Goal: Communication & Community: Answer question/provide support

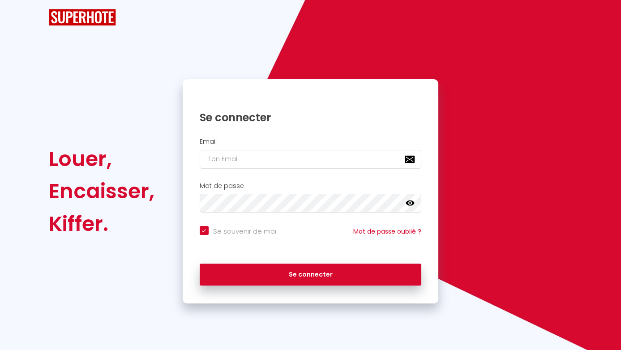
checkbox input "true"
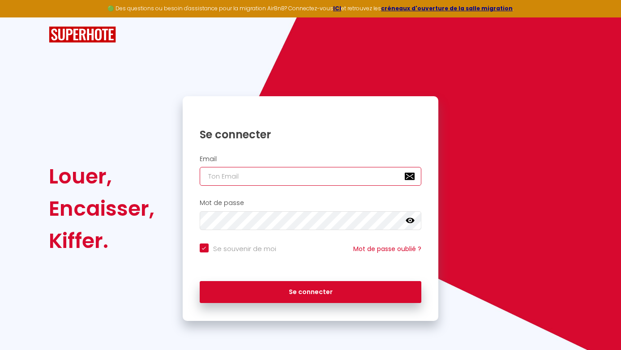
click at [241, 180] on input "email" at bounding box center [311, 176] width 222 height 19
type input "d"
checkbox input "true"
type input "dd"
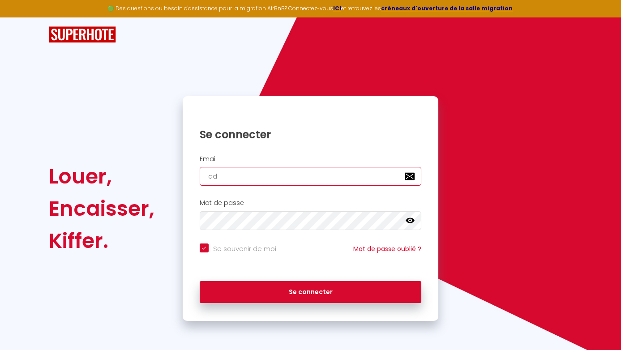
checkbox input "true"
type input "ddd"
checkbox input "true"
type input "[EMAIL_ADDRESS][DOMAIN_NAME]"
checkbox input "true"
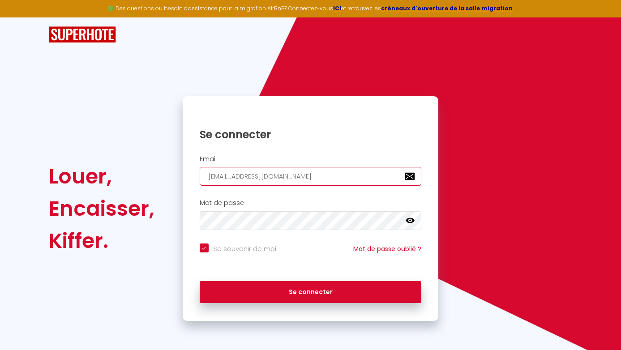
type input "[EMAIL_ADDRESS][DOMAIN_NAME]"
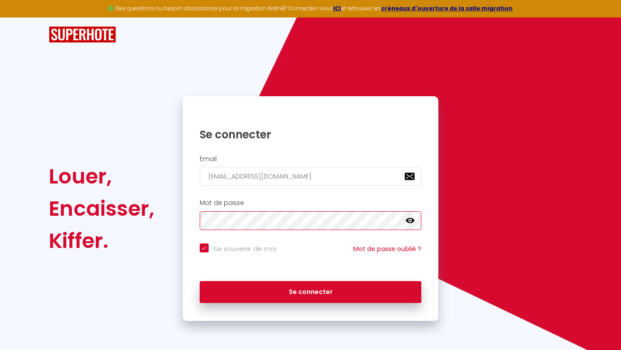
click at [200, 281] on button "Se connecter" at bounding box center [311, 292] width 222 height 22
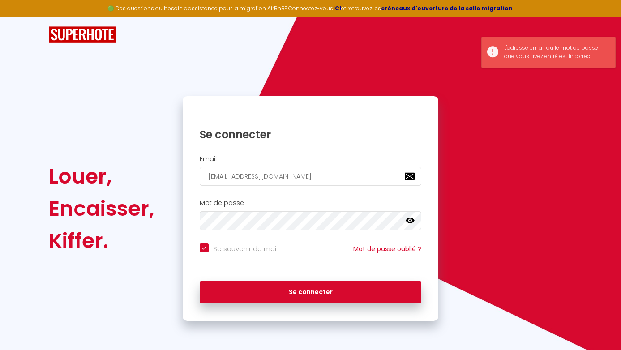
click at [411, 219] on icon at bounding box center [410, 220] width 9 height 5
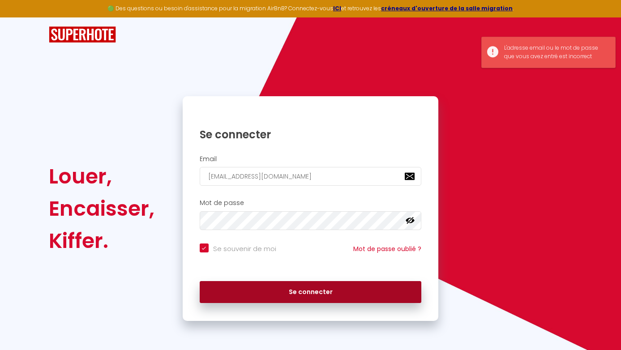
click at [293, 292] on button "Se connecter" at bounding box center [311, 292] width 222 height 22
checkbox input "true"
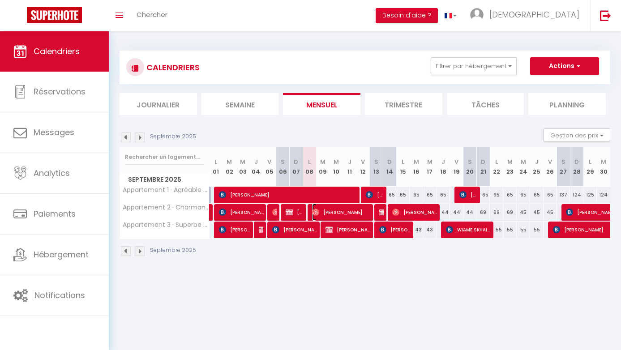
click at [339, 212] on span "[PERSON_NAME]" at bounding box center [341, 212] width 58 height 17
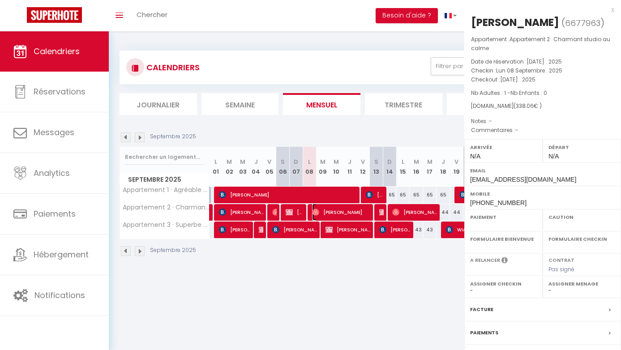
select select "OK"
select select "KO"
select select "0"
select select "1"
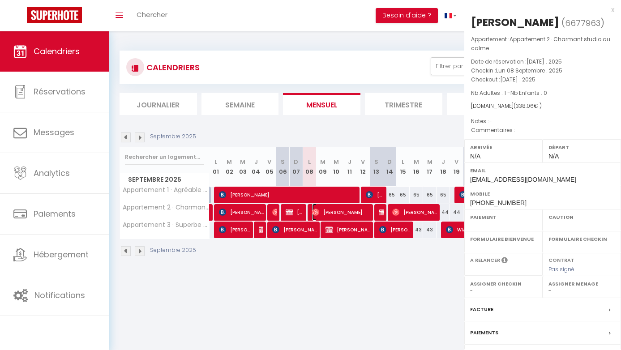
select select
select select "51421"
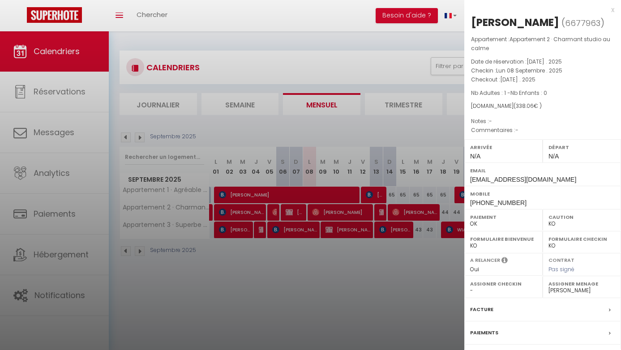
click at [329, 264] on div at bounding box center [310, 175] width 621 height 350
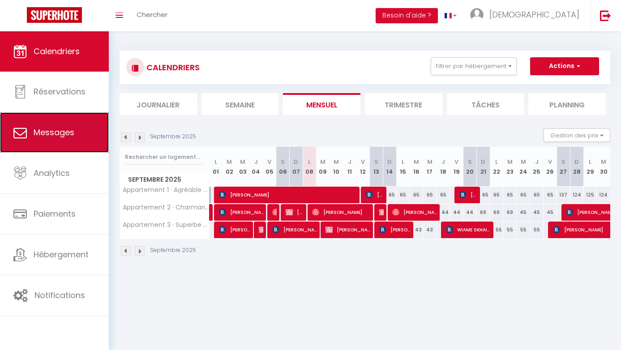
click at [79, 133] on link "Messages" at bounding box center [54, 132] width 109 height 40
select select "message"
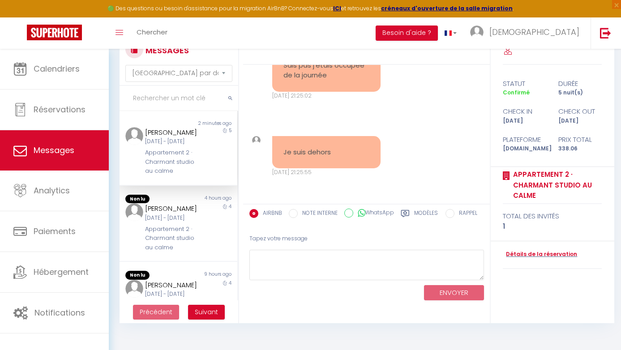
scroll to position [49, 0]
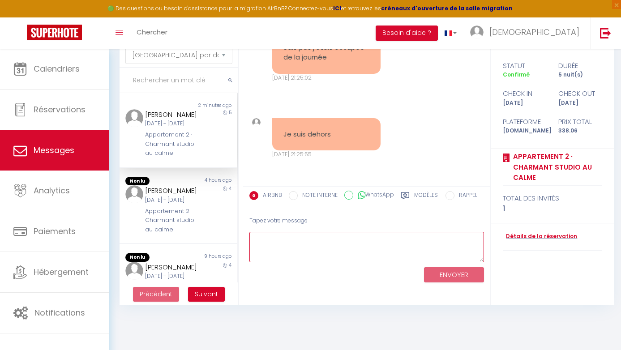
click at [291, 244] on textarea at bounding box center [366, 247] width 235 height 31
type textarea "je vous envoie le lien"
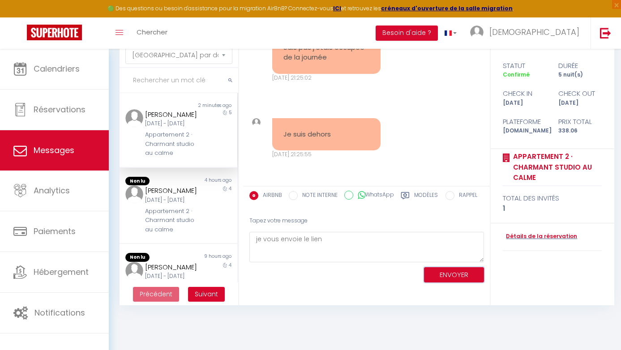
click at [445, 272] on button "ENVOYER" at bounding box center [454, 275] width 60 height 16
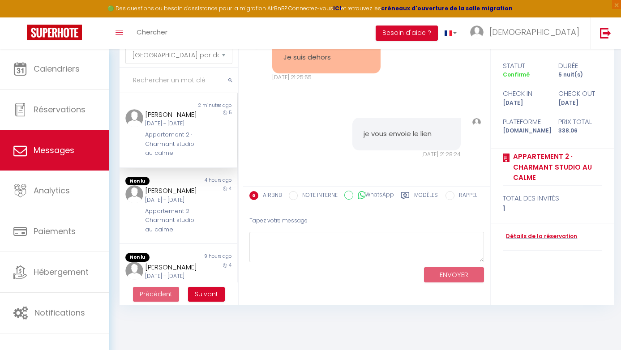
scroll to position [4178, 0]
click at [313, 245] on textarea at bounding box center [366, 247] width 235 height 31
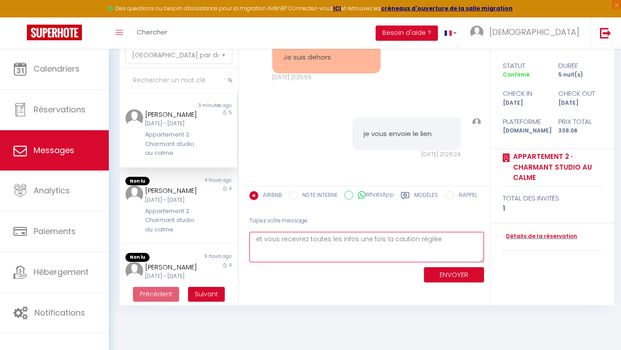
type textarea "et vous recevrez toutes les infos une fois la caution réglée"
click at [462, 277] on button "ENVOYER" at bounding box center [454, 275] width 60 height 16
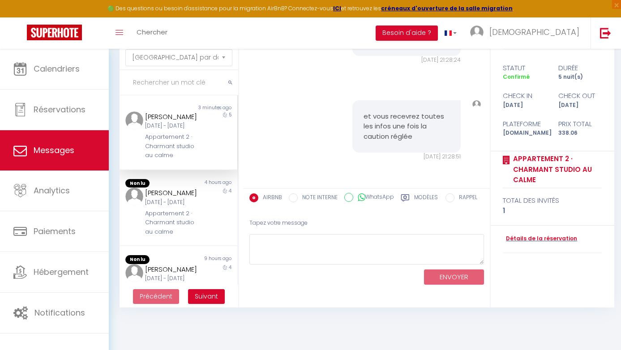
scroll to position [47, 0]
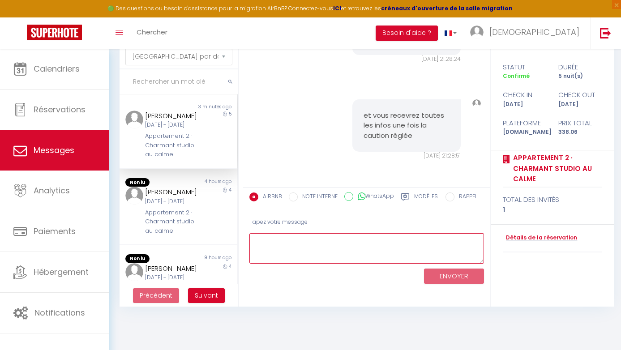
click at [412, 250] on textarea at bounding box center [366, 248] width 235 height 31
click at [335, 248] on textarea at bounding box center [366, 248] width 235 height 31
click at [412, 196] on div "Modèles" at bounding box center [419, 199] width 37 height 14
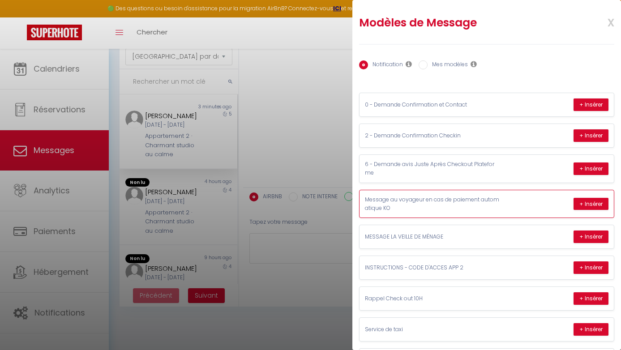
scroll to position [0, 0]
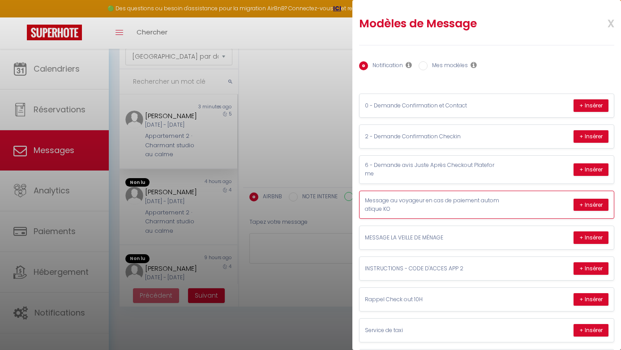
click at [444, 203] on p "Message au voyageur en cas de paiement automatique KO" at bounding box center [432, 205] width 134 height 17
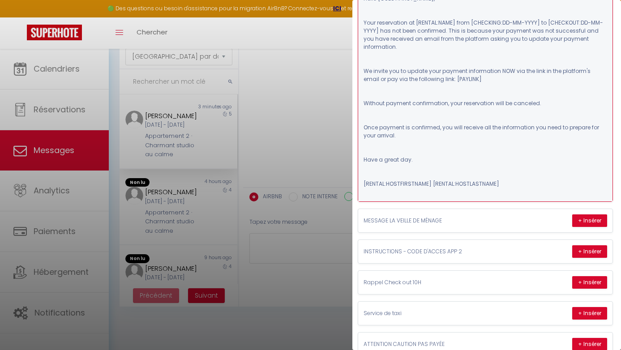
scroll to position [249, 1]
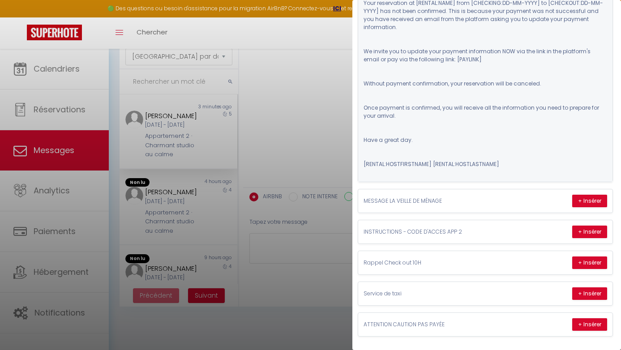
click at [326, 260] on div at bounding box center [310, 175] width 621 height 350
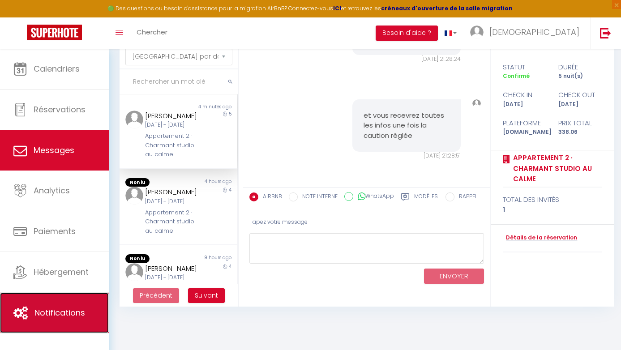
click at [52, 323] on link "Notifications" at bounding box center [54, 313] width 109 height 40
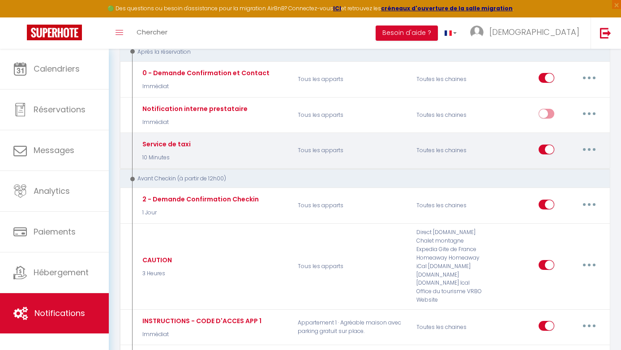
scroll to position [115, 0]
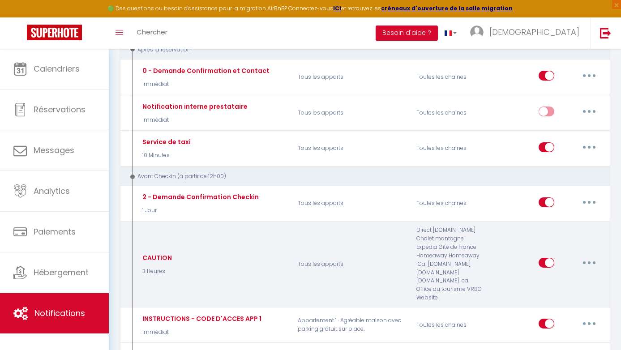
click at [420, 244] on div "Direct [DOMAIN_NAME] Chalet montagne Expedia Gite de France Homeaway Homeaway i…" at bounding box center [449, 264] width 79 height 76
click at [590, 259] on button "button" at bounding box center [589, 263] width 25 height 14
click at [568, 279] on link "Editer" at bounding box center [566, 283] width 66 height 15
type input "CAUTION"
select select "3 Heures"
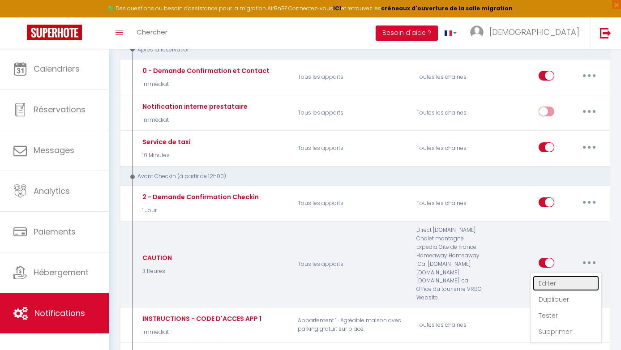
select select "if_booking_is_paid"
checkbox input "true"
checkbox input "false"
radio input "true"
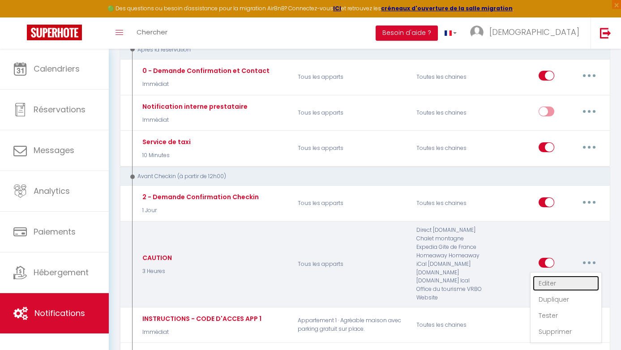
type input "Voici votre lien de caution [GUEST:FIRST_NAME]"
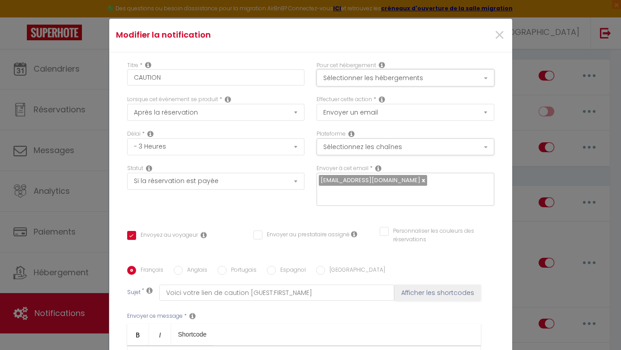
click at [381, 73] on button "Sélectionner les hébergements" at bounding box center [405, 77] width 178 height 17
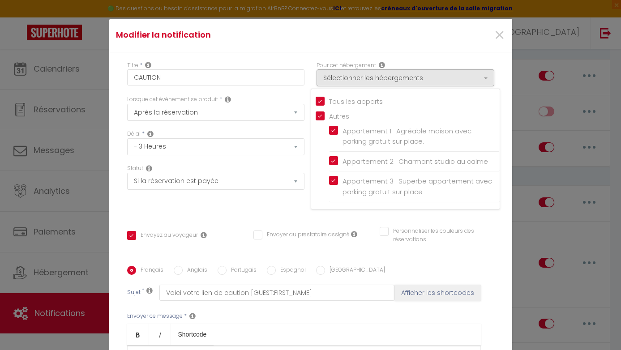
click at [394, 56] on div "Titre * CAUTION Pour cet hébergement Sélectionner les hébergements Tous les app…" at bounding box center [310, 266] width 403 height 428
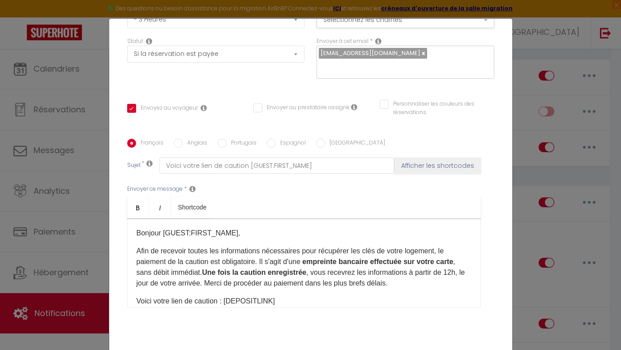
scroll to position [138, 0]
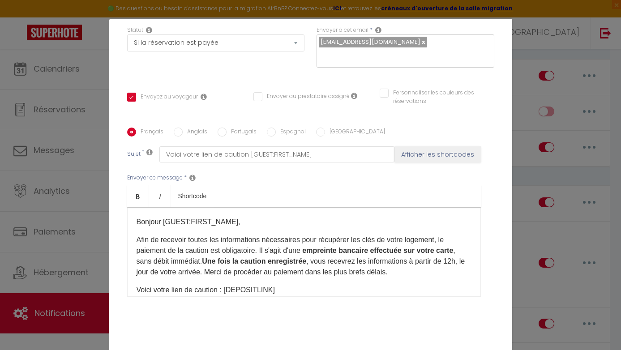
click at [251, 235] on p "Afin de recevoir toutes les informations nécessaires pour récupérer les clés de…" at bounding box center [304, 256] width 335 height 43
copy div "Bonjour [GUEST:FIRST_NAME], Afin de recevoir toutes les informations nécessaire…"
click at [529, 93] on div "Modifier la notification × Titre * CAUTION Pour cet hébergement Sélectionner le…" at bounding box center [310, 175] width 621 height 350
click at [92, 118] on div "Modifier la notification × Titre * CAUTION Pour cet hébergement Sélectionner le…" at bounding box center [310, 175] width 621 height 350
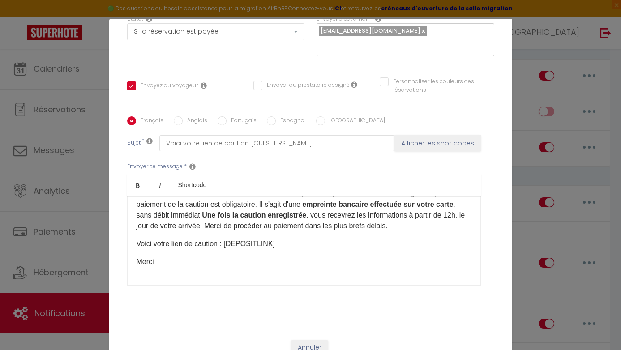
scroll to position [37, 0]
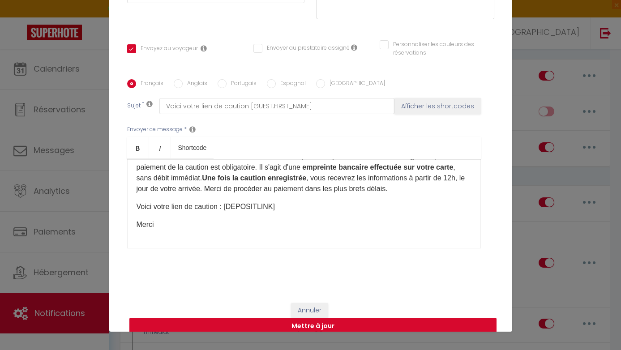
click at [350, 318] on button "Mettre à jour" at bounding box center [312, 326] width 367 height 17
checkbox input "true"
checkbox input "false"
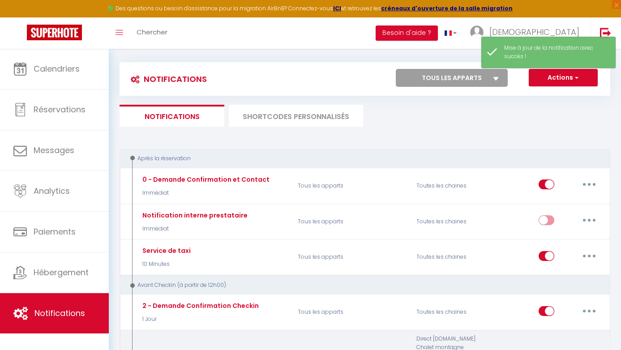
scroll to position [3, 0]
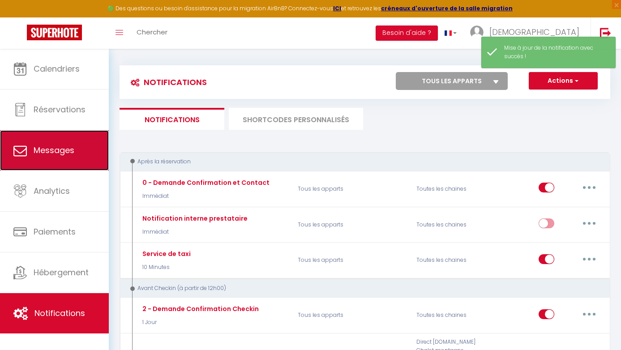
click at [73, 158] on link "Messages" at bounding box center [54, 150] width 109 height 40
select select "message"
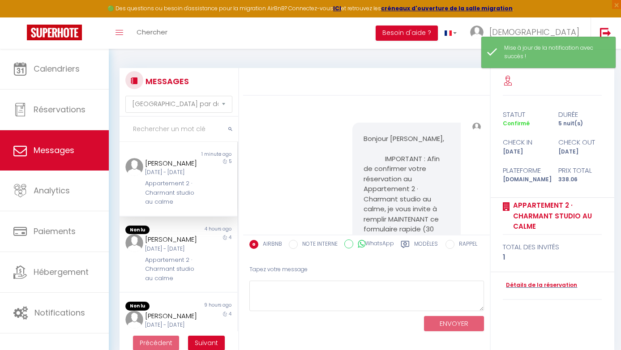
scroll to position [4289, 0]
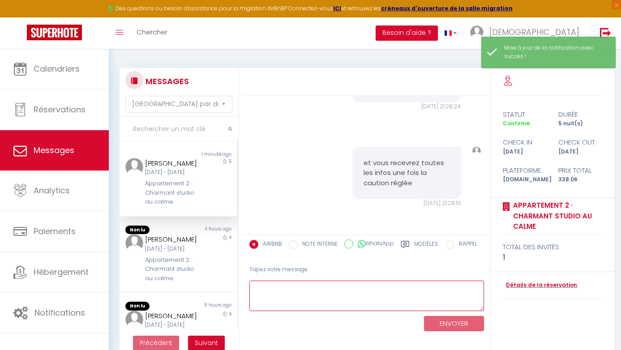
click at [340, 299] on textarea at bounding box center [366, 296] width 235 height 31
paste textarea "Bonjour [GUEST:FIRST_NAME], Afin de recevoir toutes les informations nécessaire…"
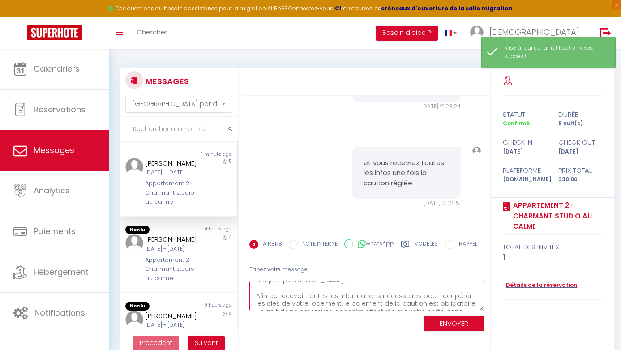
scroll to position [0, 0]
type textarea "Bonjour [GUEST:FIRST_NAME], Afin de recevoir toutes les informations nécessaire…"
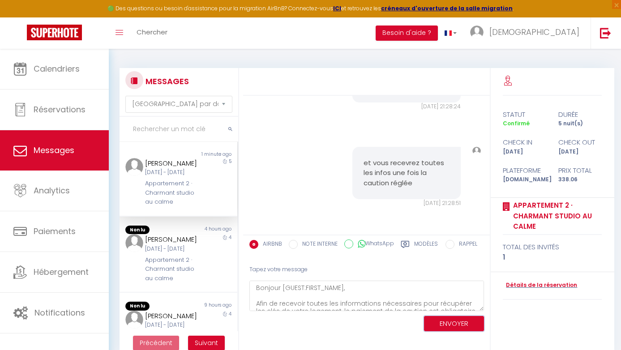
click at [457, 319] on button "ENVOYER" at bounding box center [454, 324] width 60 height 16
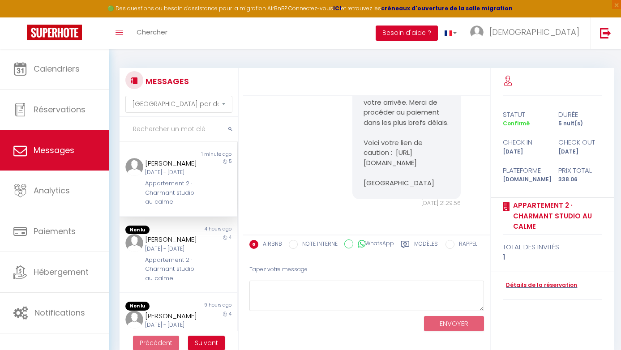
click at [438, 35] on button "Besoin d'aide ?" at bounding box center [407, 33] width 62 height 15
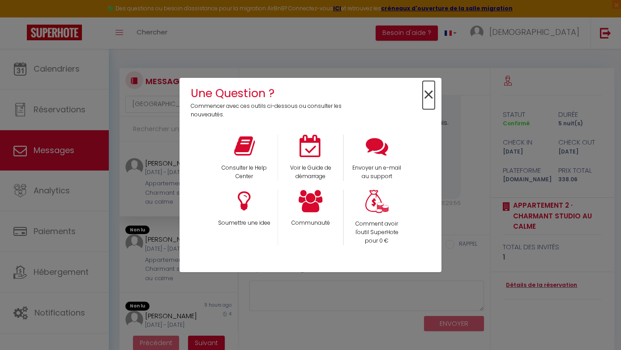
click at [426, 95] on span "×" at bounding box center [429, 95] width 12 height 28
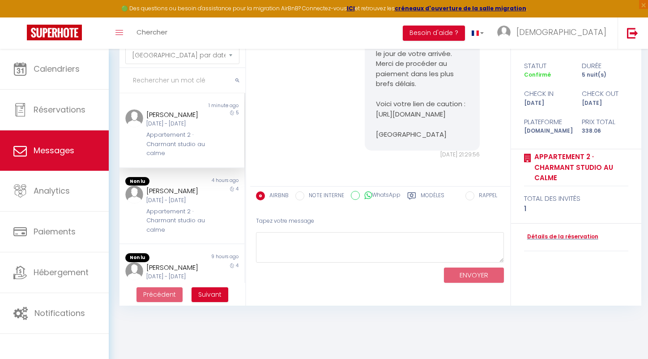
scroll to position [4267, 0]
drag, startPoint x: 408, startPoint y: 134, endPoint x: 376, endPoint y: 118, distance: 35.6
click at [376, 118] on pre "Bonjour [PERSON_NAME], Afin de recevoir toutes les informations nécessaires pou…" at bounding box center [422, 24] width 93 height 232
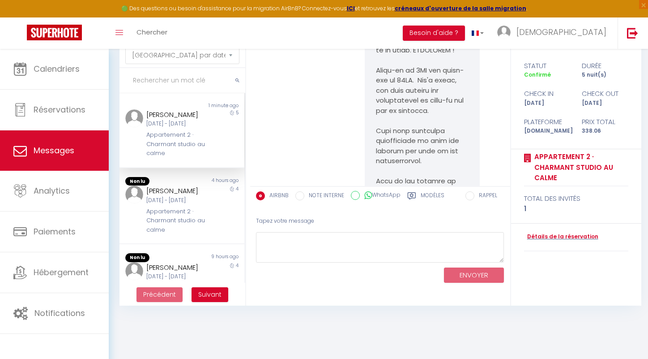
scroll to position [0, 0]
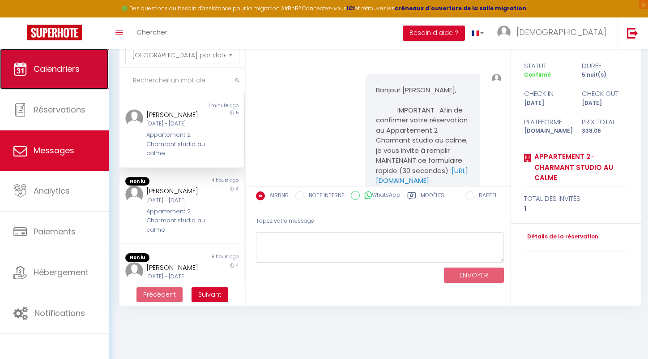
click at [61, 77] on link "Calendriers" at bounding box center [54, 69] width 109 height 40
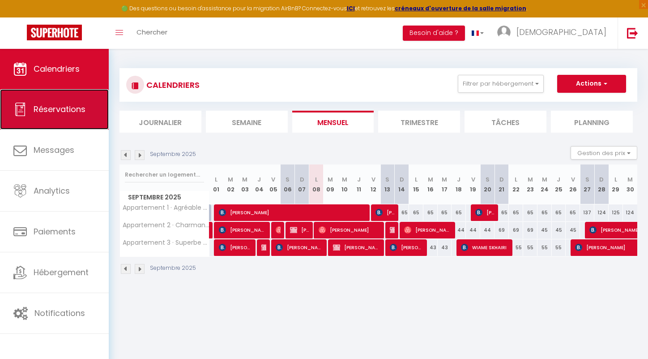
click at [68, 107] on span "Réservations" at bounding box center [60, 108] width 52 height 11
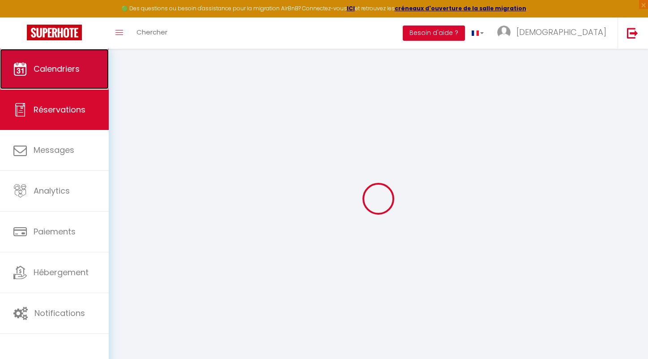
click at [78, 51] on link "Calendriers" at bounding box center [54, 69] width 109 height 40
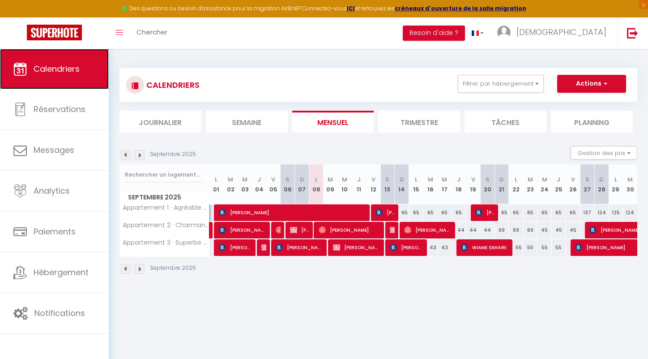
click at [63, 66] on span "Calendriers" at bounding box center [57, 68] width 46 height 11
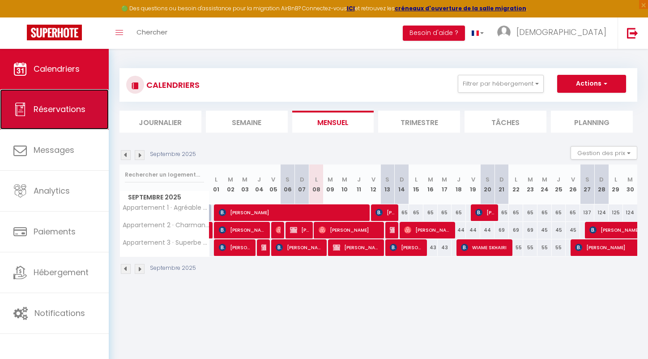
click at [57, 106] on span "Réservations" at bounding box center [60, 108] width 52 height 11
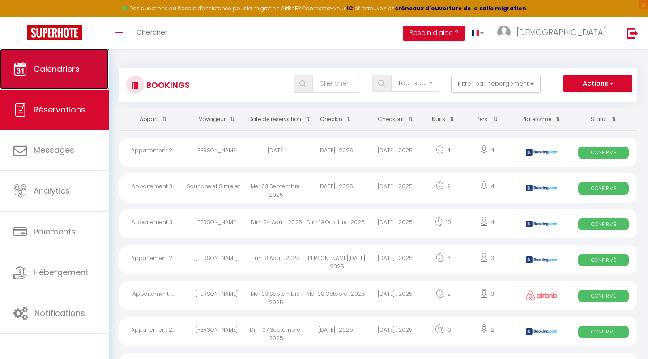
click at [75, 72] on span "Calendriers" at bounding box center [57, 68] width 46 height 11
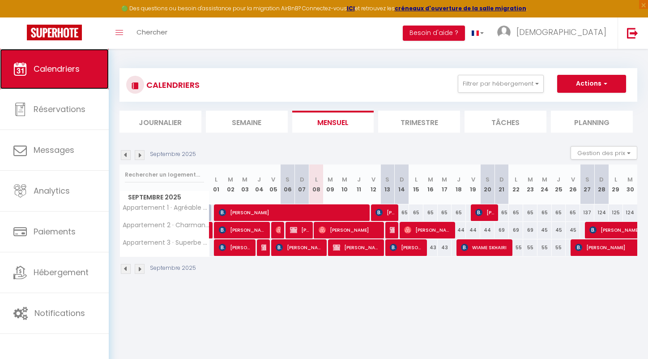
click at [68, 72] on span "Calendriers" at bounding box center [57, 68] width 46 height 11
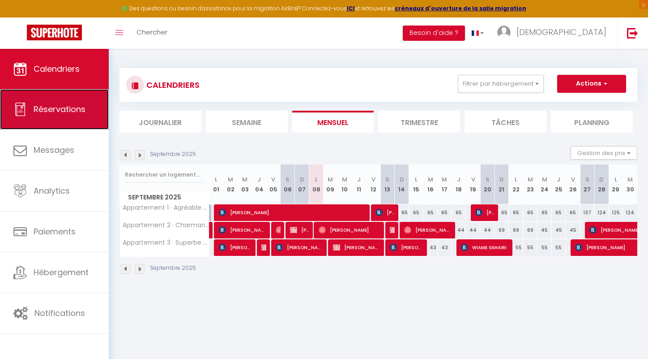
click at [66, 109] on span "Réservations" at bounding box center [60, 108] width 52 height 11
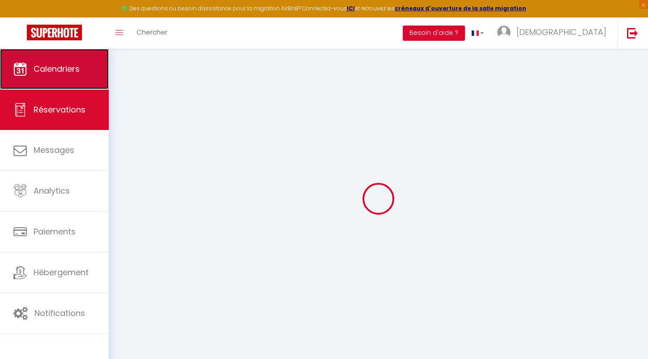
click at [77, 62] on link "Calendriers" at bounding box center [54, 69] width 109 height 40
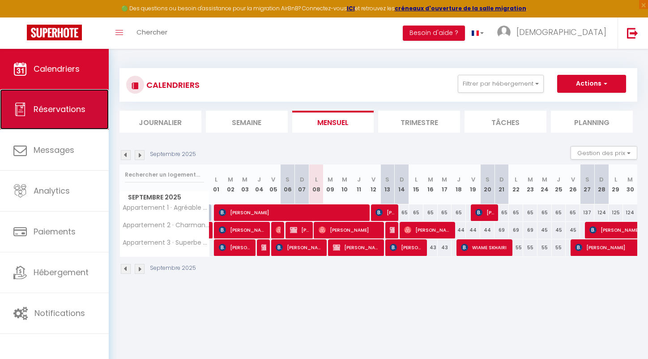
click at [52, 93] on link "Réservations" at bounding box center [54, 109] width 109 height 40
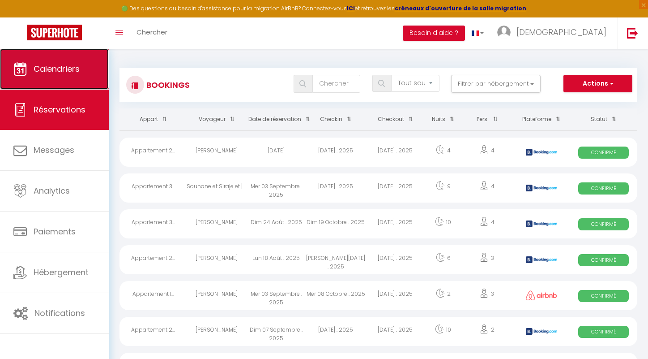
click at [72, 52] on link "Calendriers" at bounding box center [54, 69] width 109 height 40
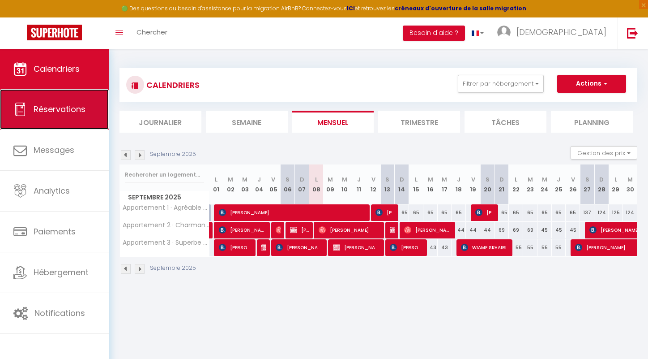
click at [67, 104] on span "Réservations" at bounding box center [60, 108] width 52 height 11
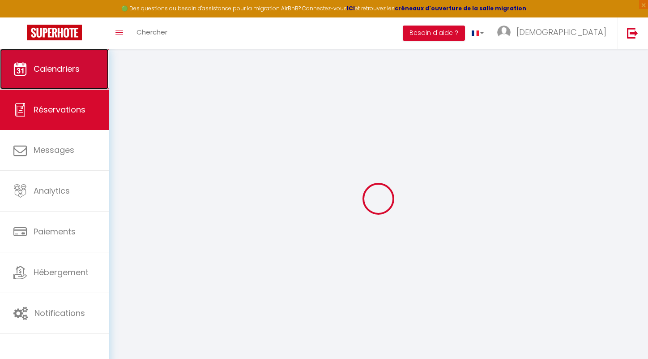
click at [77, 62] on link "Calendriers" at bounding box center [54, 69] width 109 height 40
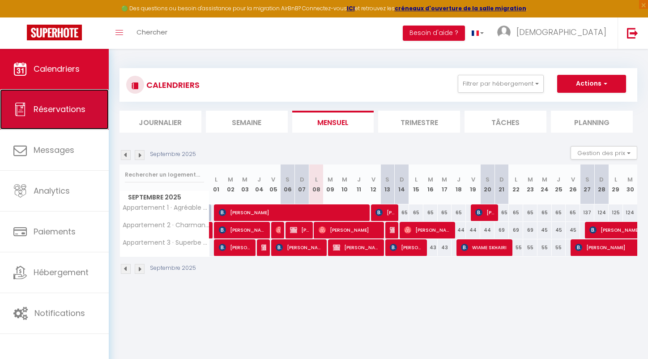
click at [63, 106] on span "Réservations" at bounding box center [60, 108] width 52 height 11
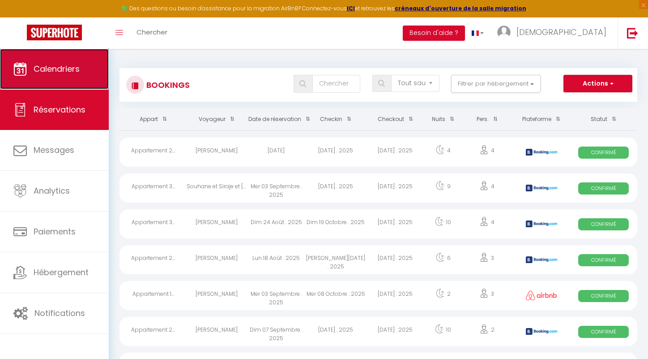
click at [74, 67] on span "Calendriers" at bounding box center [57, 68] width 46 height 11
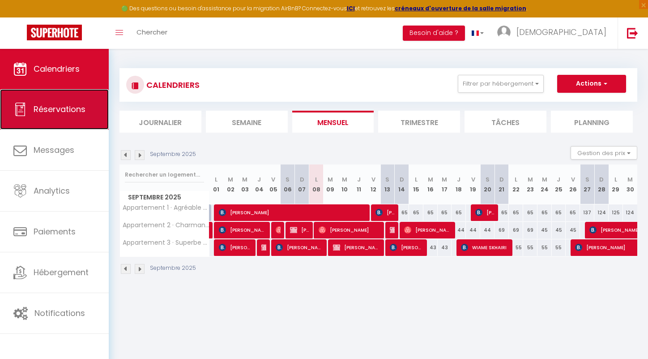
click at [73, 95] on link "Réservations" at bounding box center [54, 109] width 109 height 40
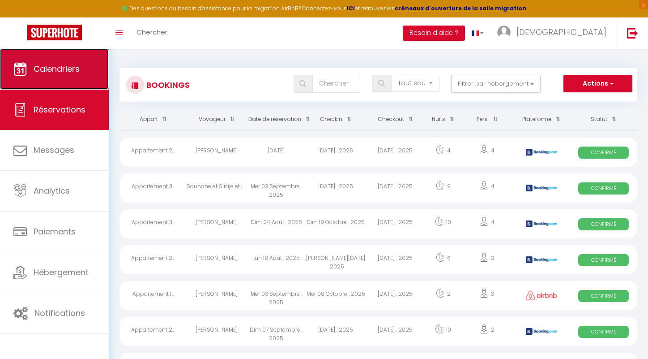
click at [81, 70] on link "Calendriers" at bounding box center [54, 69] width 109 height 40
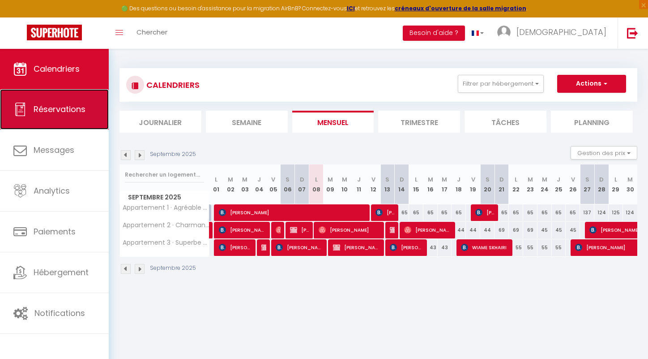
click at [80, 100] on link "Réservations" at bounding box center [54, 109] width 109 height 40
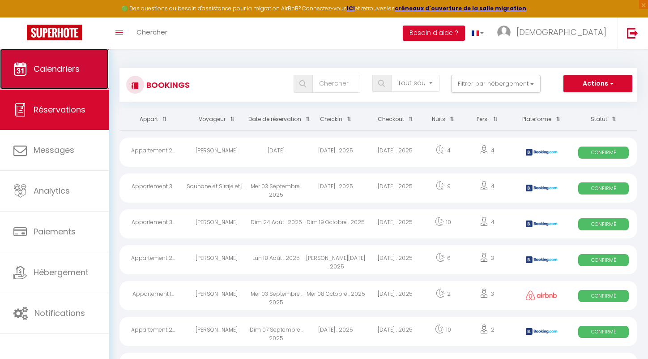
click at [79, 78] on link "Calendriers" at bounding box center [54, 69] width 109 height 40
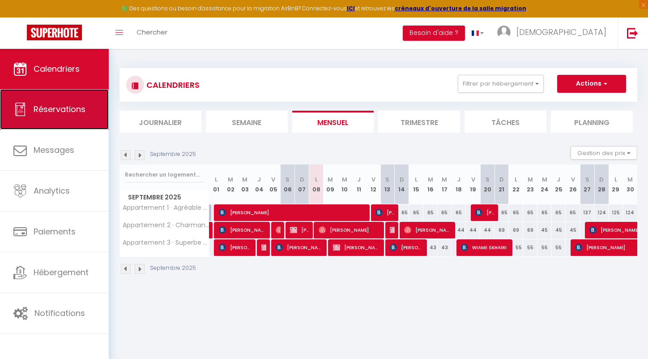
click at [85, 115] on link "Réservations" at bounding box center [54, 109] width 109 height 40
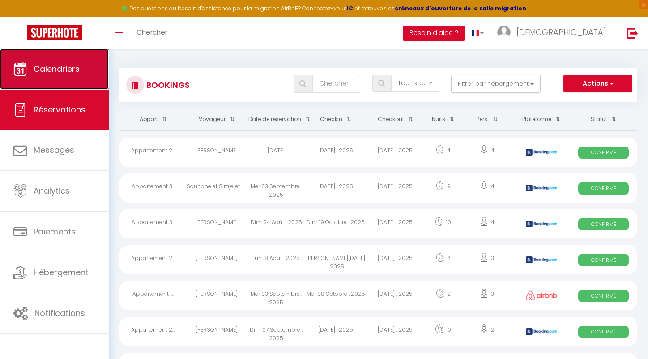
click at [85, 68] on link "Calendriers" at bounding box center [54, 69] width 109 height 40
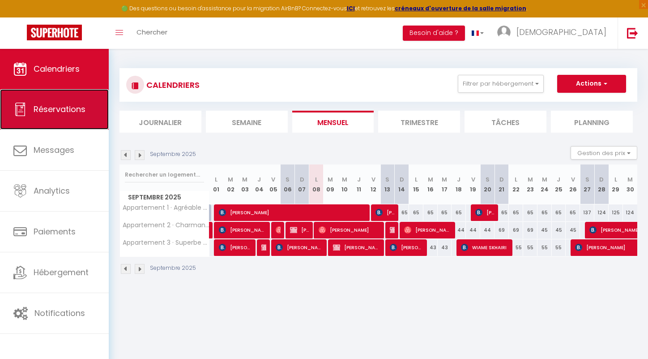
click at [86, 106] on link "Réservations" at bounding box center [54, 109] width 109 height 40
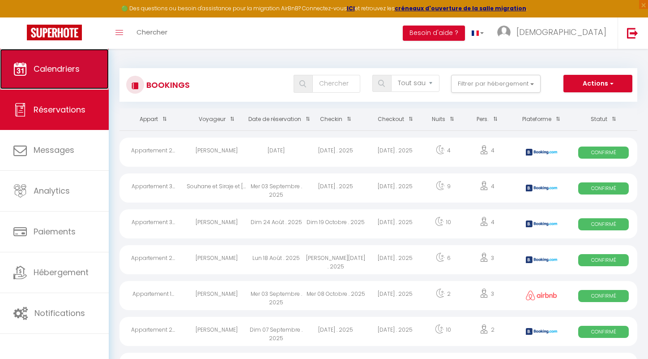
click at [84, 76] on link "Calendriers" at bounding box center [54, 69] width 109 height 40
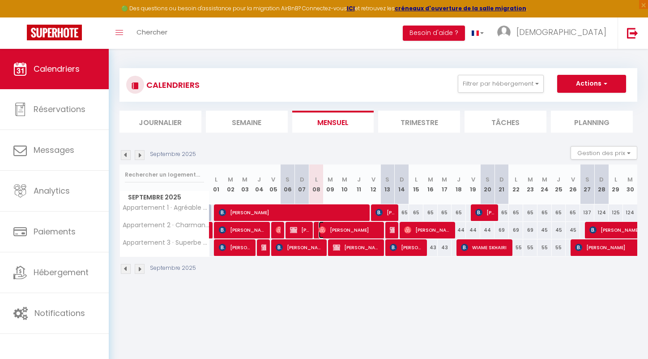
click at [358, 233] on span "[PERSON_NAME]" at bounding box center [350, 229] width 62 height 17
select select "OK"
select select "KO"
select select "0"
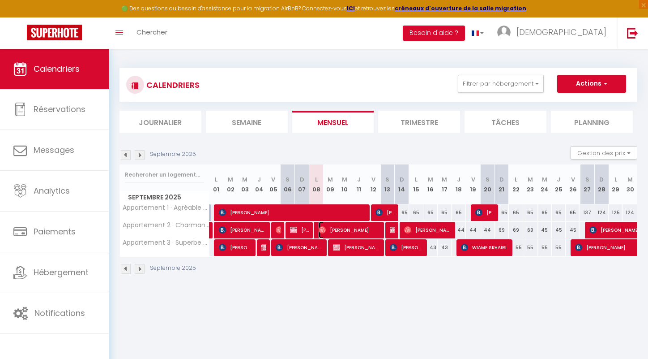
select select "1"
select select
select select "51421"
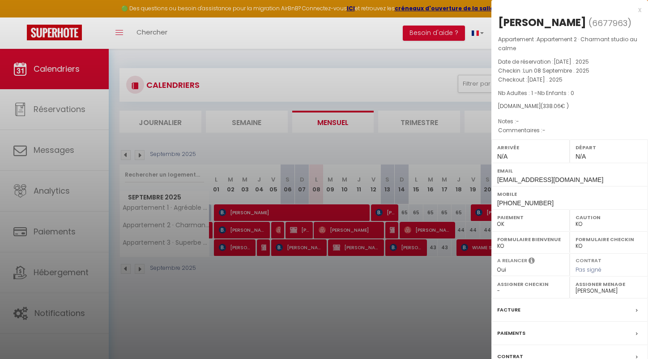
click at [356, 299] on div at bounding box center [324, 179] width 648 height 359
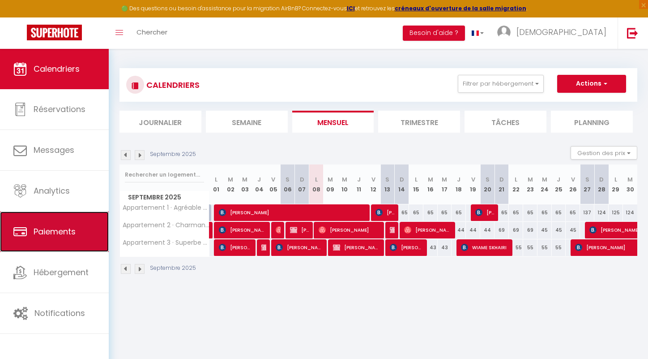
click at [67, 225] on link "Paiements" at bounding box center [54, 231] width 109 height 40
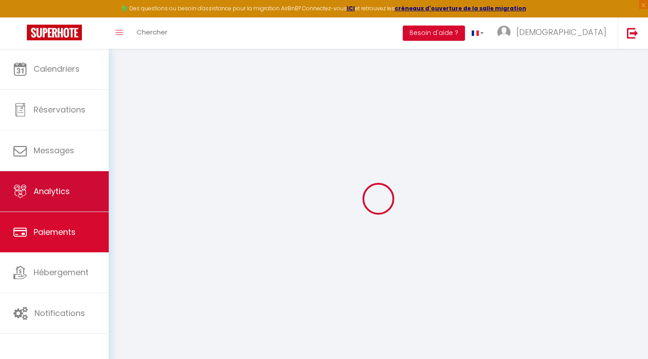
select select "2"
select select "0"
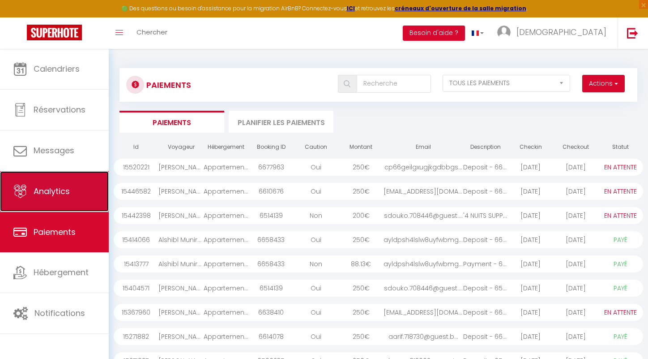
click at [76, 189] on link "Analytics" at bounding box center [54, 191] width 109 height 40
select select "2025"
select select "9"
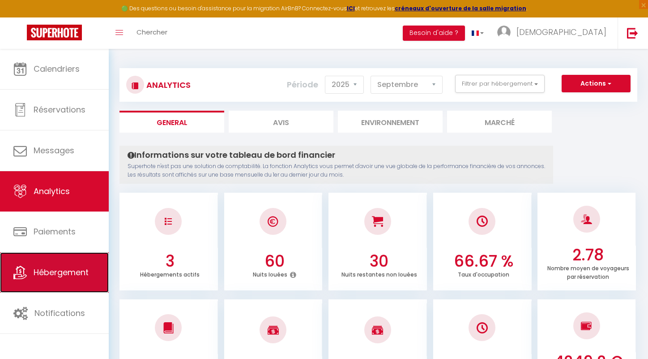
click at [67, 270] on span "Hébergement" at bounding box center [61, 271] width 55 height 11
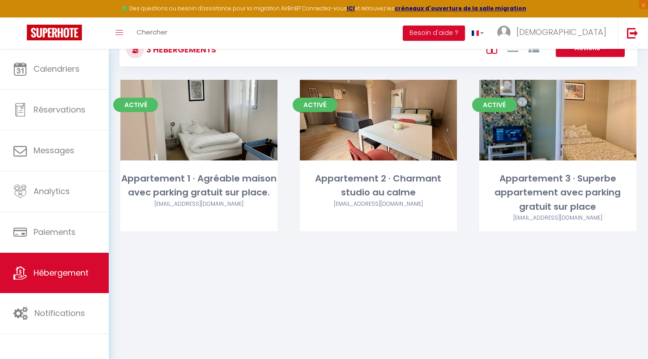
scroll to position [49, 0]
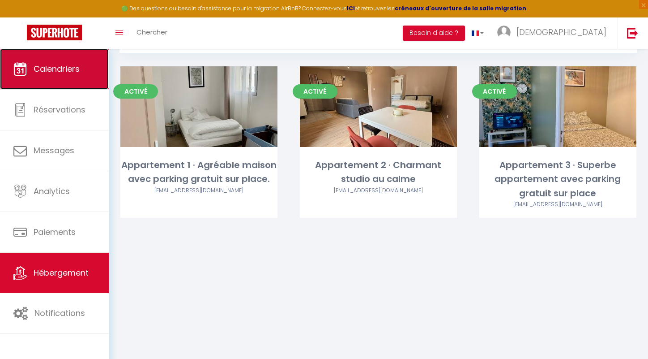
click at [68, 77] on link "Calendriers" at bounding box center [54, 69] width 109 height 40
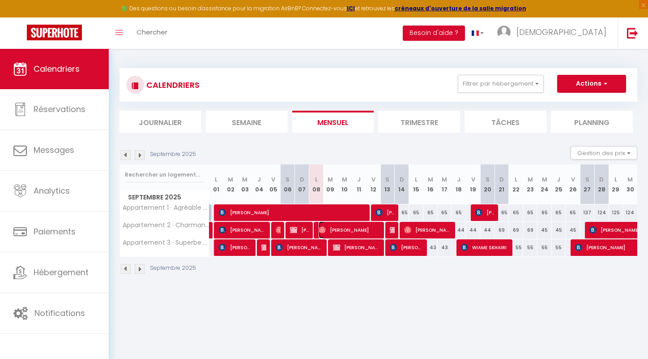
click at [359, 231] on span "[PERSON_NAME]" at bounding box center [350, 229] width 62 height 17
select select "OK"
select select "KO"
select select "0"
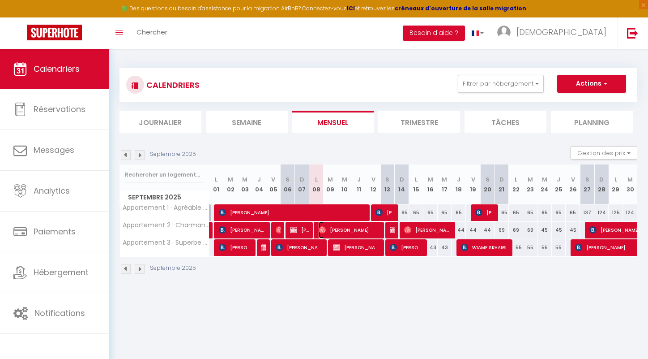
select select "1"
select select
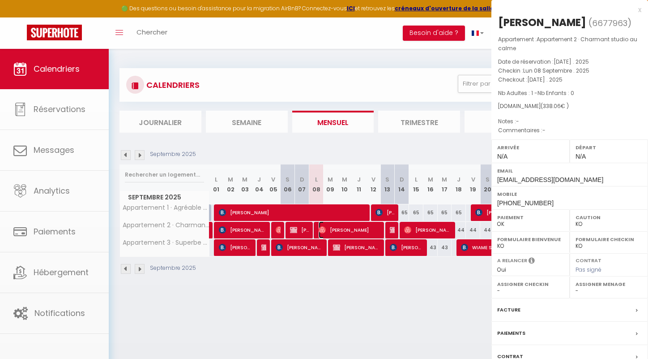
select select "51421"
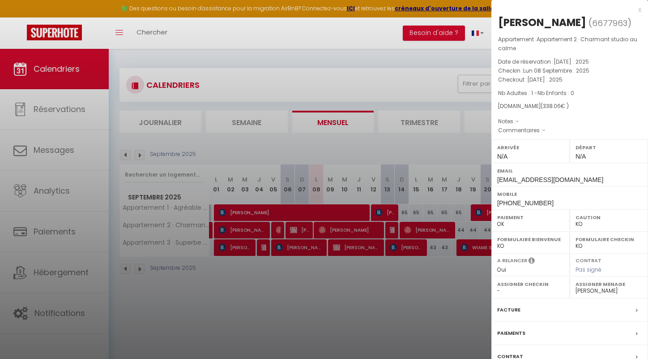
click at [364, 235] on div at bounding box center [324, 179] width 648 height 359
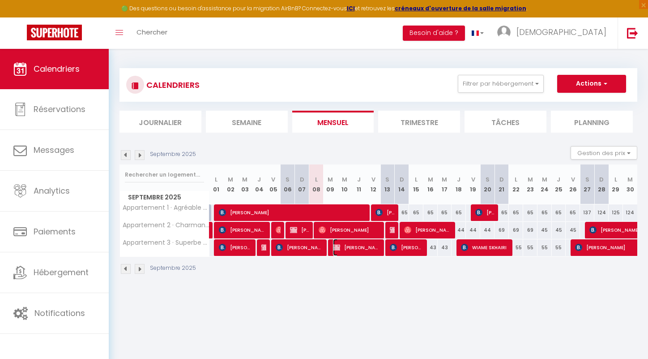
click at [362, 239] on span "[PERSON_NAME]" at bounding box center [357, 247] width 48 height 17
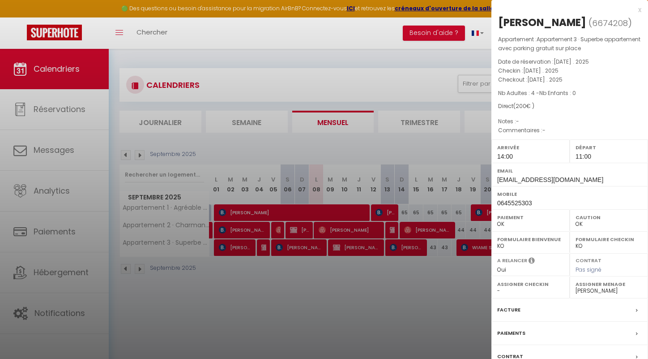
click at [364, 227] on div at bounding box center [324, 179] width 648 height 359
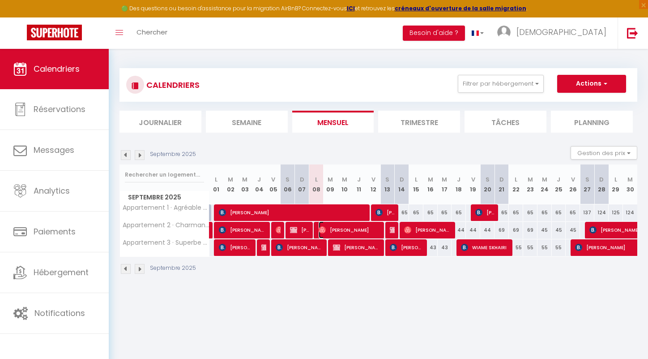
click at [339, 233] on span "[PERSON_NAME]" at bounding box center [350, 229] width 62 height 17
select select "KO"
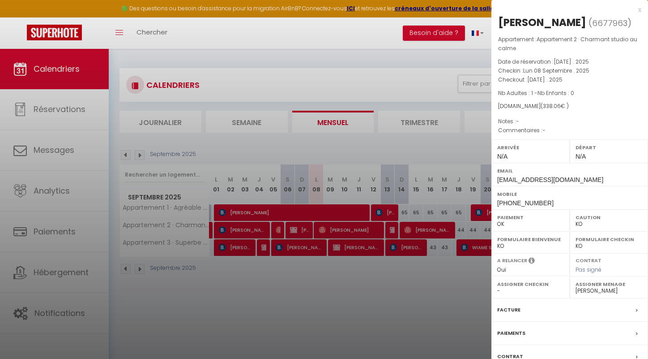
click at [355, 306] on div at bounding box center [324, 179] width 648 height 359
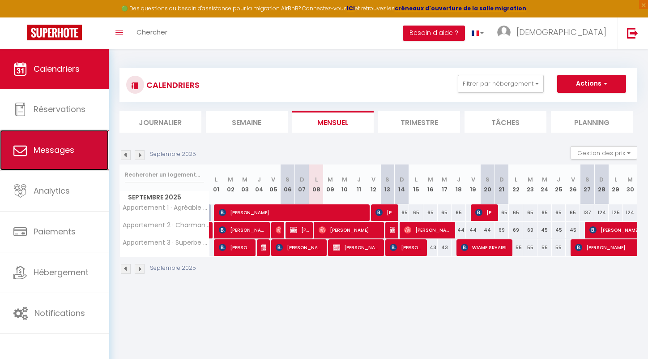
click at [73, 150] on span "Messages" at bounding box center [54, 149] width 41 height 11
select select "message"
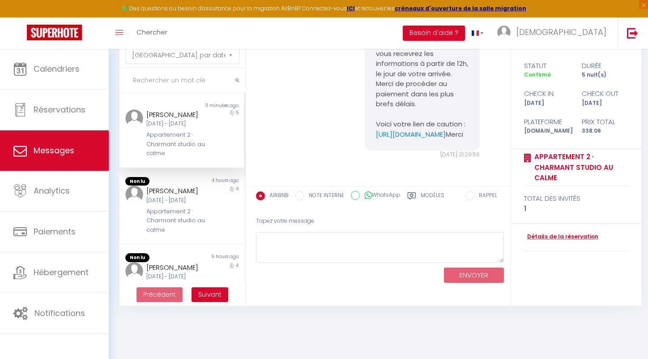
scroll to position [4474, 0]
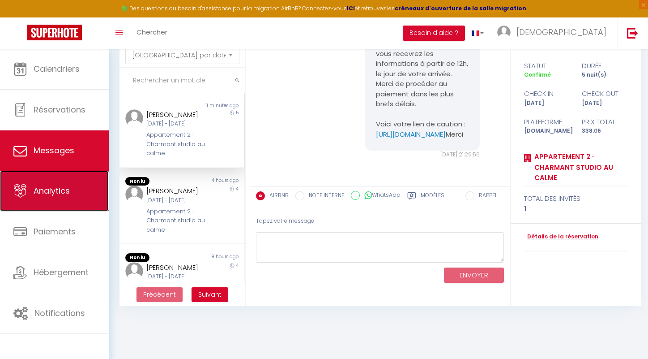
click at [76, 178] on link "Analytics" at bounding box center [54, 191] width 109 height 40
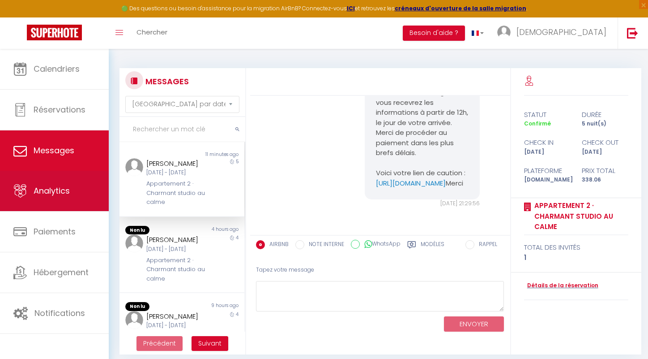
select select "2025"
select select "9"
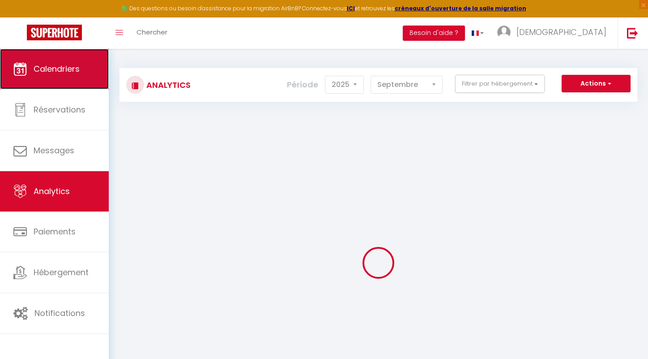
click at [75, 77] on link "Calendriers" at bounding box center [54, 69] width 109 height 40
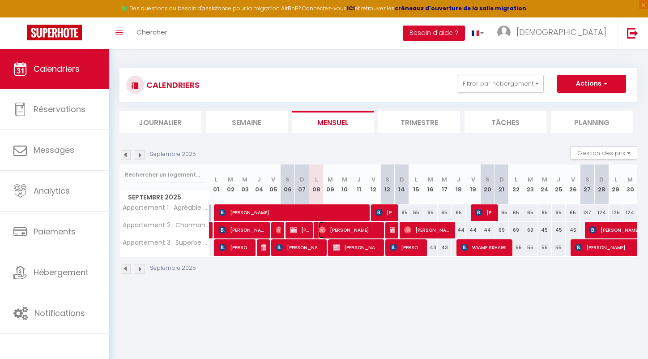
click at [357, 227] on span "[PERSON_NAME]" at bounding box center [350, 229] width 62 height 17
select select "OK"
select select "KO"
select select "0"
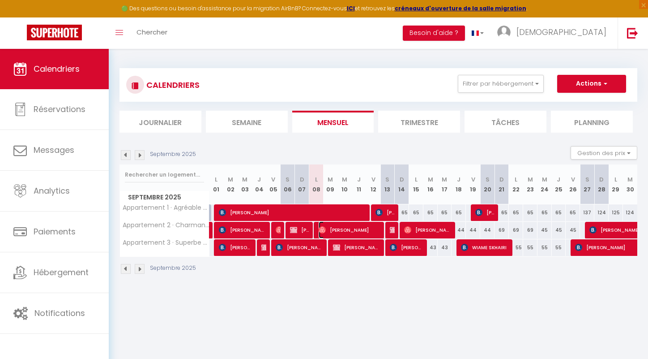
select select "1"
select select
select select "51421"
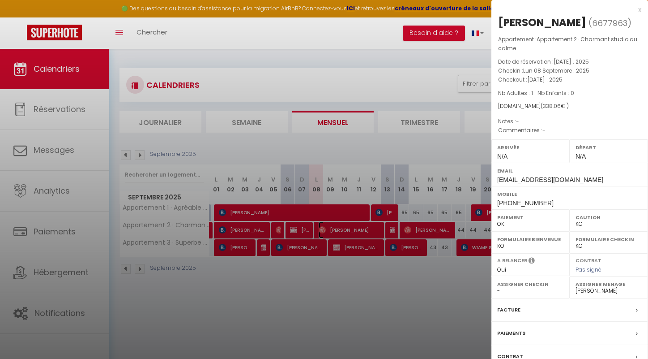
scroll to position [49, 0]
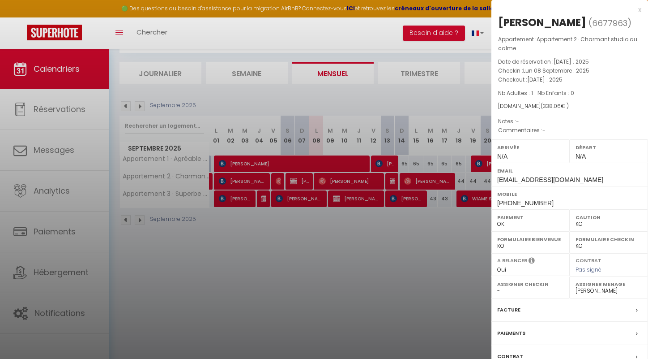
click at [345, 271] on div at bounding box center [324, 179] width 648 height 359
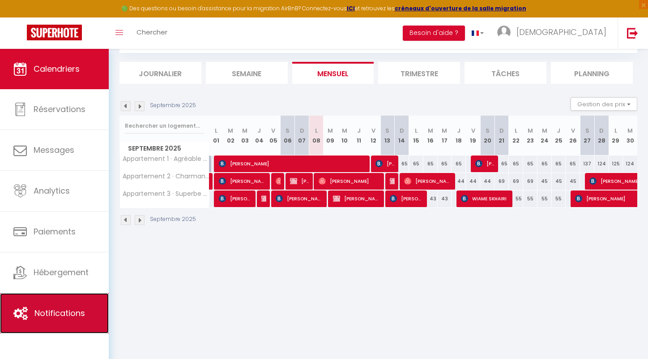
click at [57, 319] on link "Notifications" at bounding box center [54, 313] width 109 height 40
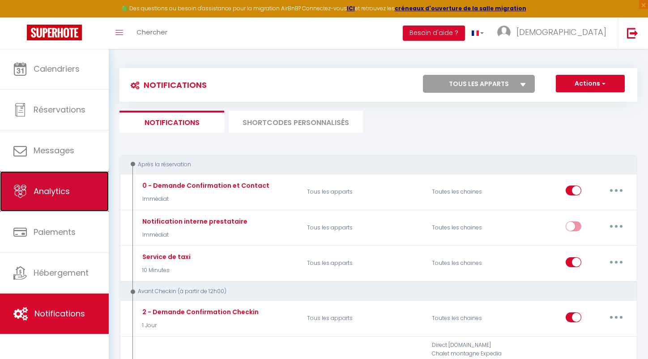
click at [50, 198] on link "Analytics" at bounding box center [54, 191] width 109 height 40
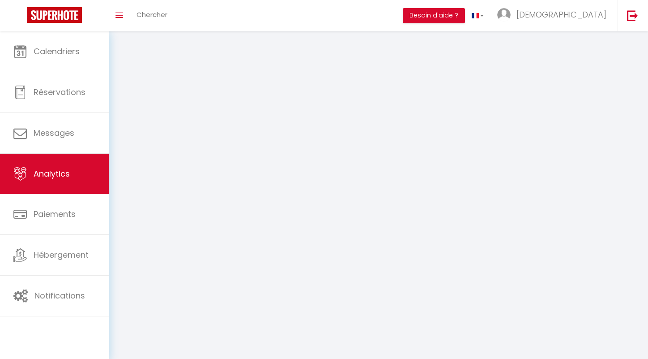
select select "2025"
select select "9"
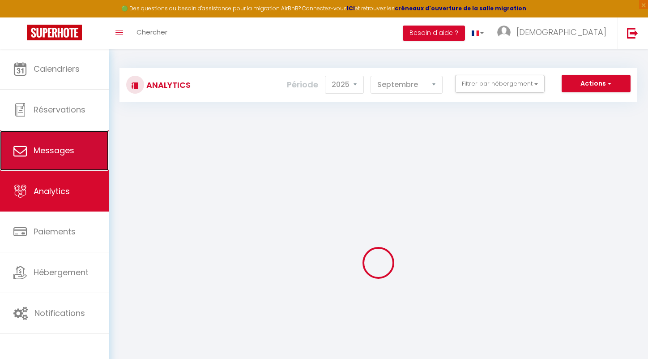
click at [60, 161] on link "Messages" at bounding box center [54, 150] width 109 height 40
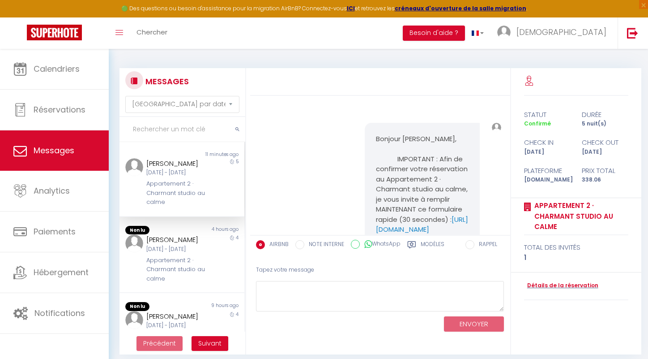
scroll to position [4487, 0]
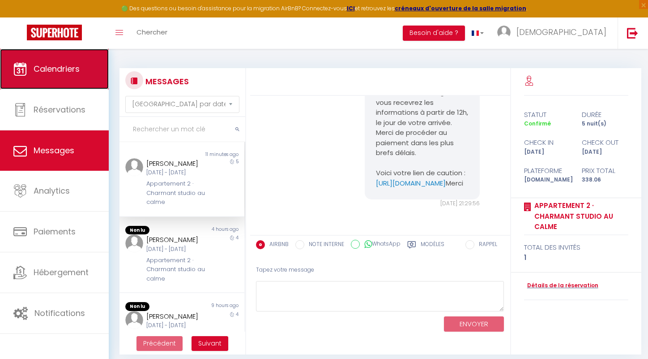
click at [67, 75] on link "Calendriers" at bounding box center [54, 69] width 109 height 40
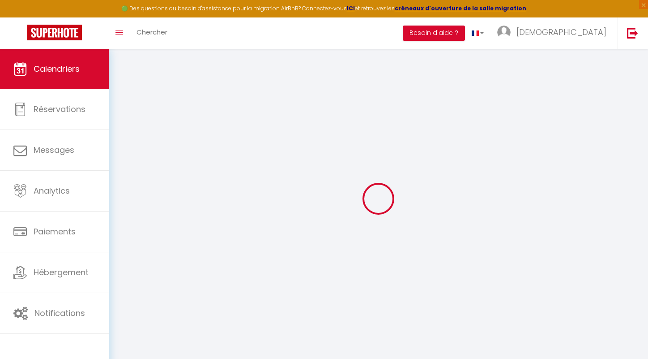
select select
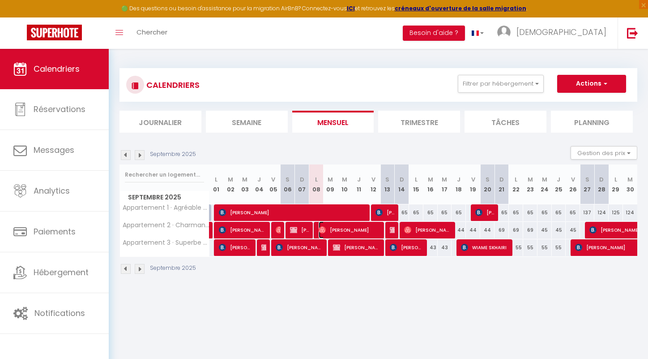
click at [335, 230] on span "[PERSON_NAME]" at bounding box center [350, 229] width 62 height 17
select select "OK"
select select "KO"
select select "0"
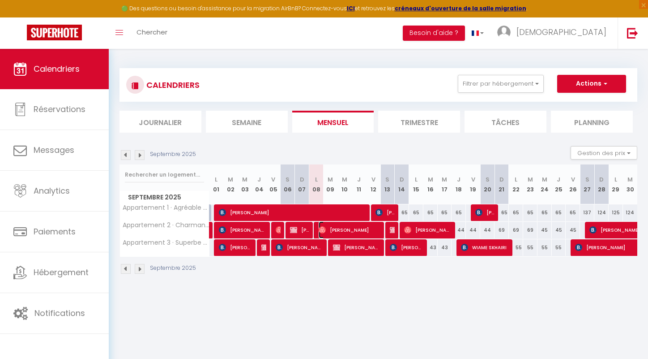
select select "1"
select select
select select "51421"
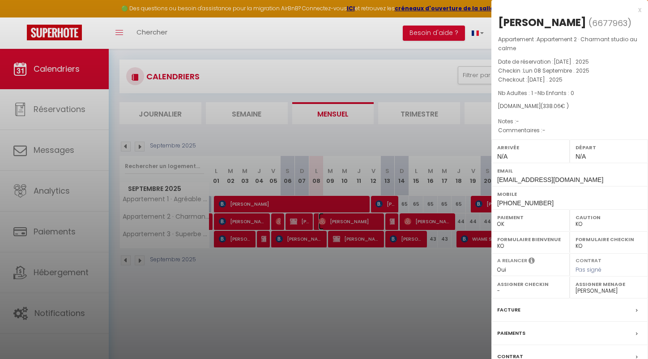
scroll to position [10, 0]
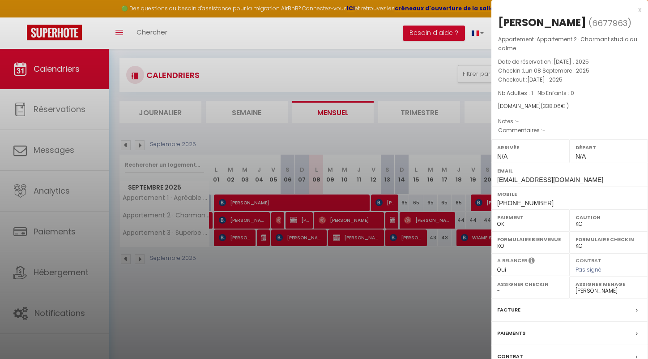
click at [597, 244] on select "OK KO" at bounding box center [609, 246] width 67 height 8
click at [604, 219] on label "Caution" at bounding box center [609, 217] width 67 height 9
click at [590, 228] on div "Caution OK KO" at bounding box center [609, 220] width 78 height 22
click at [579, 224] on select "OK KO" at bounding box center [609, 224] width 67 height 8
click at [576, 220] on select "OK KO" at bounding box center [609, 224] width 67 height 8
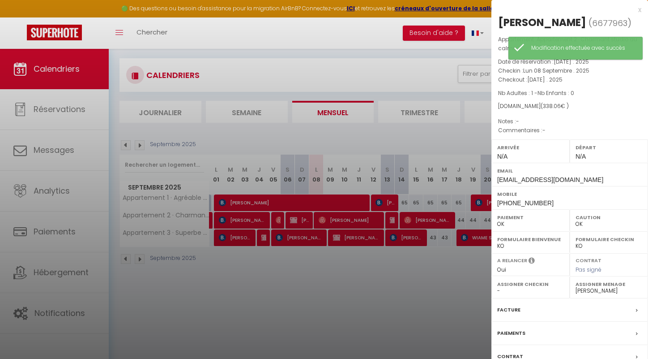
click at [451, 289] on div at bounding box center [324, 179] width 648 height 359
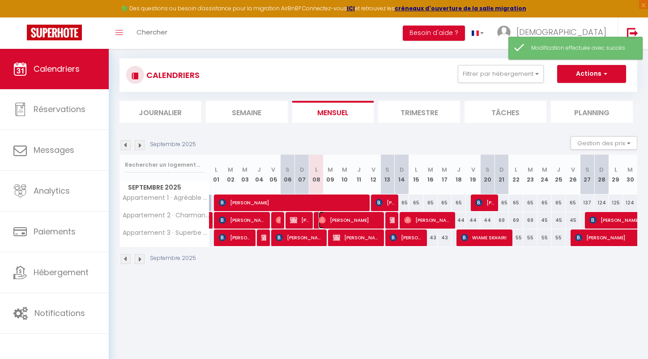
click at [363, 220] on span "[PERSON_NAME]" at bounding box center [350, 219] width 62 height 17
select select "KO"
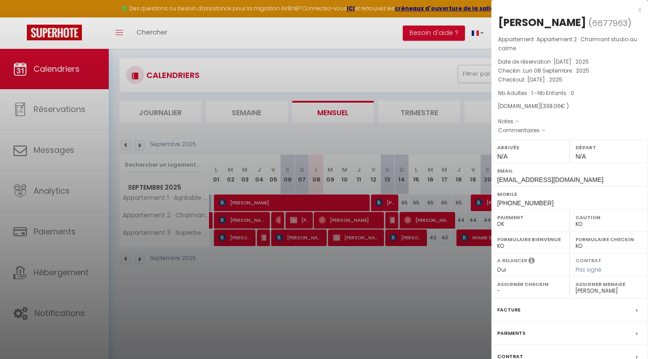
click at [397, 292] on div at bounding box center [324, 179] width 648 height 359
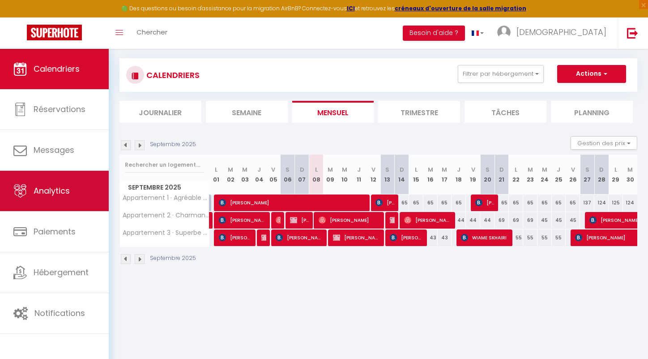
scroll to position [22, 0]
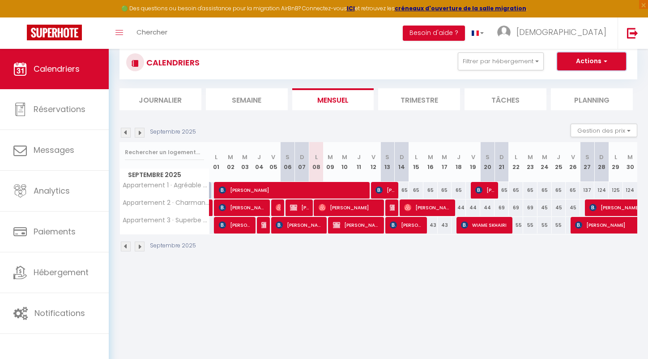
click at [582, 61] on button "Actions" at bounding box center [591, 61] width 69 height 18
click at [147, 303] on body "🟢 Des questions ou besoin d'assistance pour la migration AirBnB? Connectez-vous…" at bounding box center [324, 205] width 648 height 359
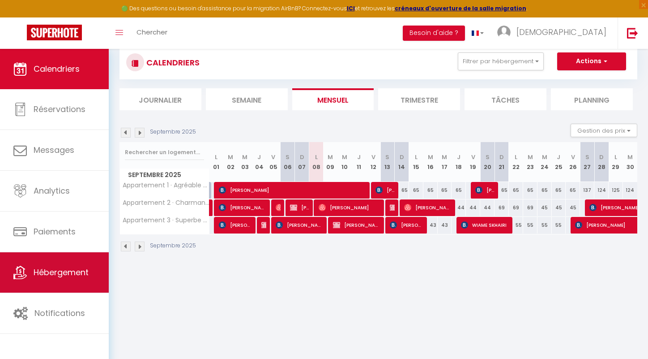
scroll to position [0, 0]
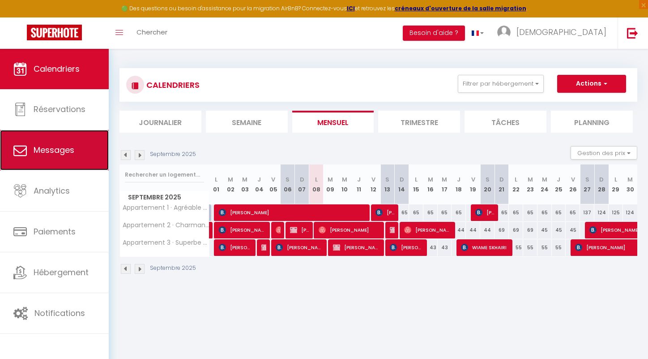
click at [64, 151] on span "Messages" at bounding box center [54, 149] width 41 height 11
select select "message"
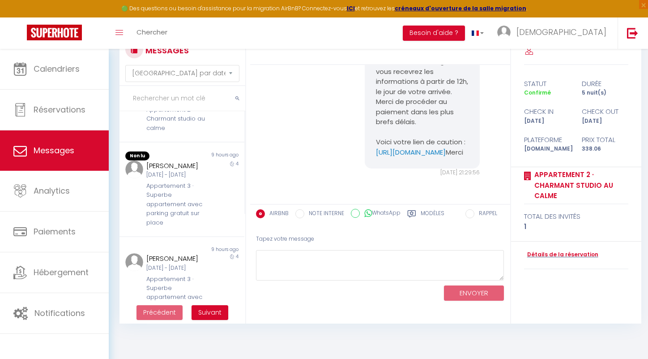
scroll to position [49, 0]
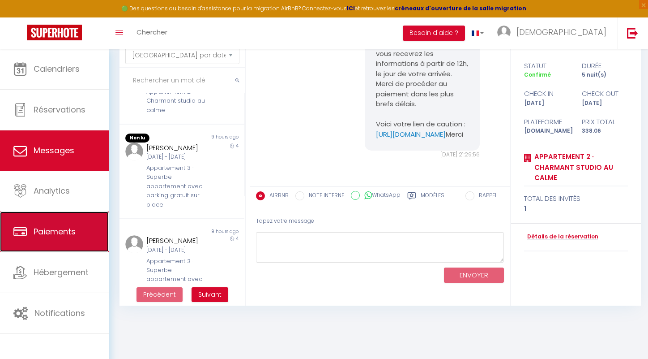
click at [67, 231] on span "Paiements" at bounding box center [55, 231] width 42 height 11
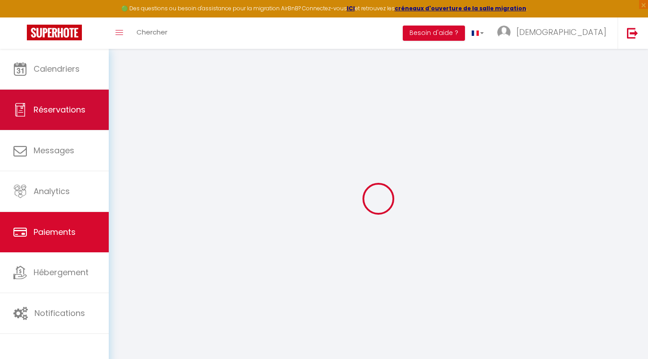
select select "2"
select select "0"
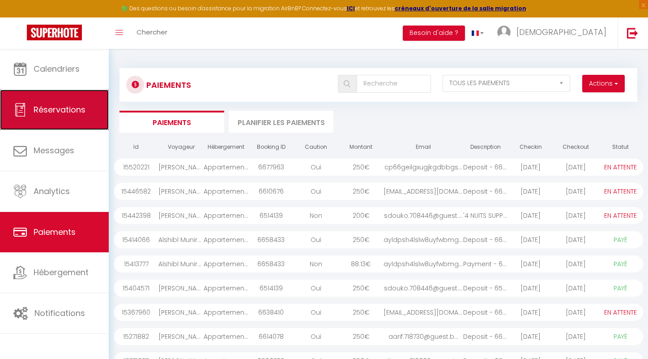
click at [80, 113] on span "Réservations" at bounding box center [60, 109] width 52 height 11
select select "not_cancelled"
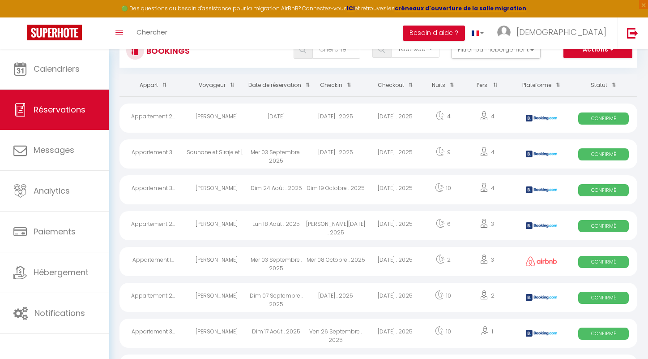
scroll to position [49, 0]
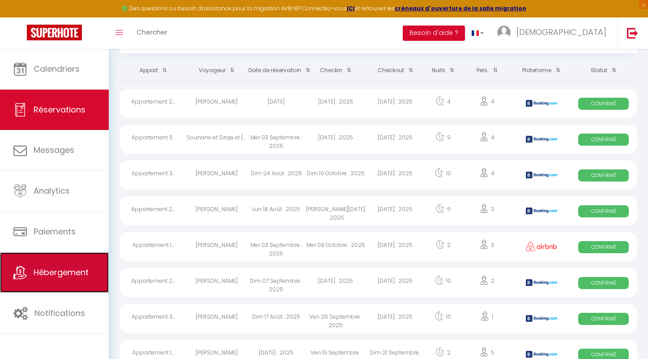
click at [82, 257] on link "Hébergement" at bounding box center [54, 272] width 109 height 40
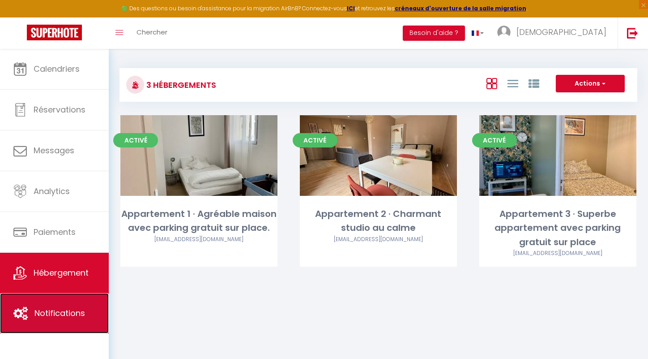
click at [87, 307] on link "Notifications" at bounding box center [54, 313] width 109 height 40
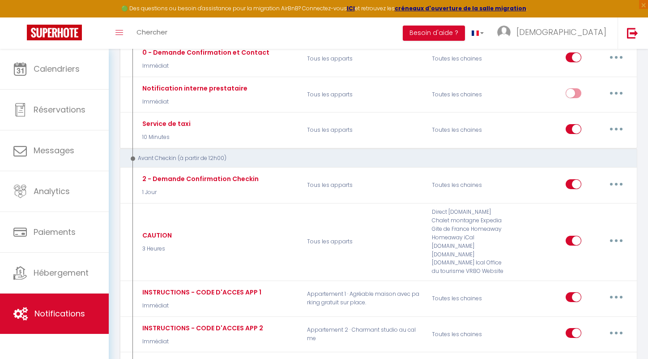
scroll to position [127, 0]
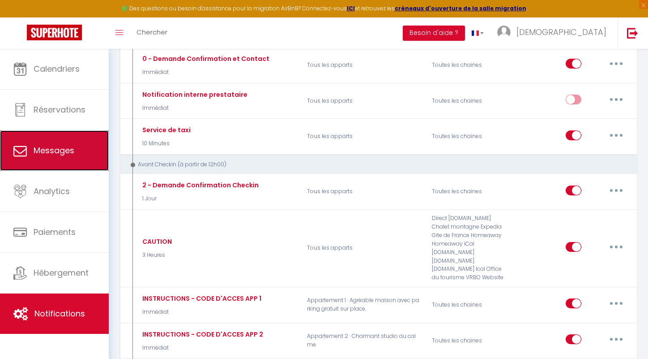
click at [61, 156] on span "Messages" at bounding box center [54, 150] width 41 height 11
select select "message"
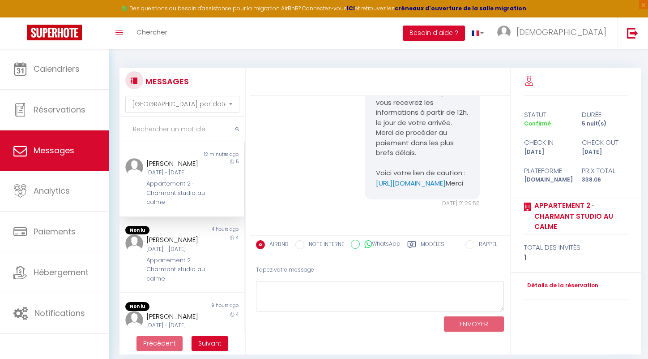
scroll to position [4473, 0]
click at [427, 244] on label "Modèles" at bounding box center [433, 245] width 24 height 11
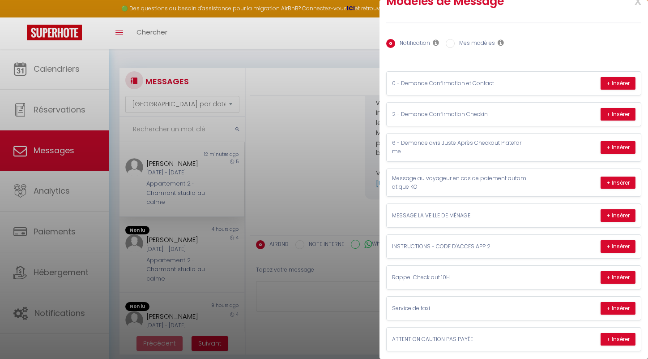
scroll to position [25, 0]
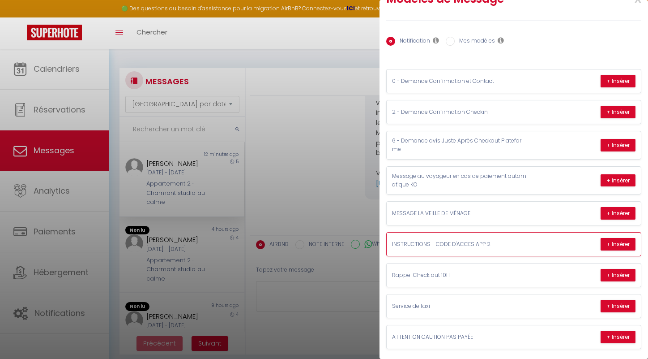
click at [478, 245] on p "INSTRUCTIONS - CODE D'ACCES APP 2" at bounding box center [459, 244] width 134 height 9
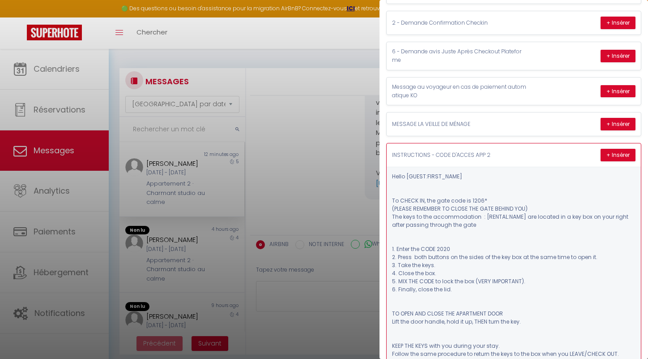
scroll to position [145, 0]
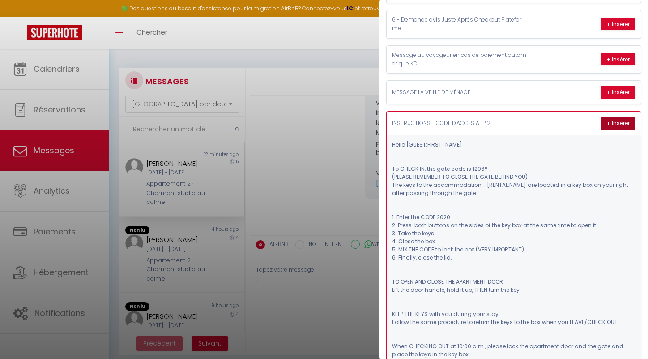
click at [614, 121] on button "+ Insérer" at bounding box center [618, 123] width 35 height 13
type textarea "Lorem Ipsumdolo Si AMETC AD, eli sedd eius te 1137* (INCIDI UTLABORE ET DOLOR M…"
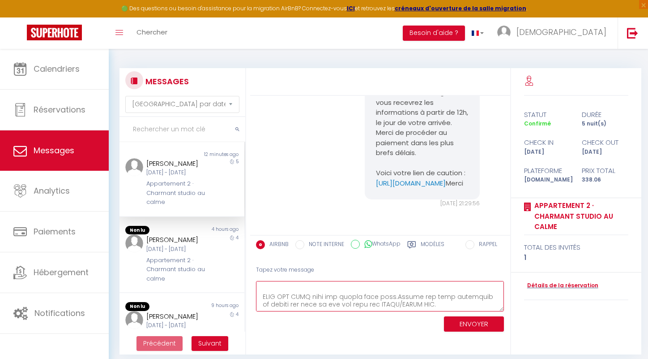
scroll to position [160, 0]
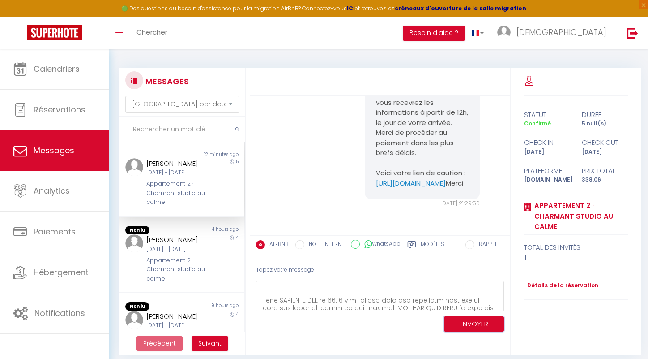
click at [481, 322] on button "ENVOYER" at bounding box center [474, 324] width 60 height 16
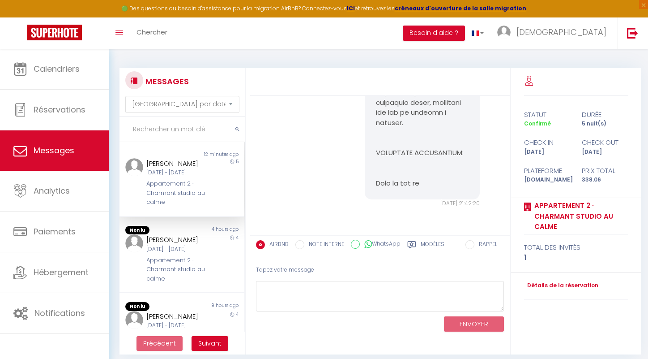
scroll to position [5203, 0]
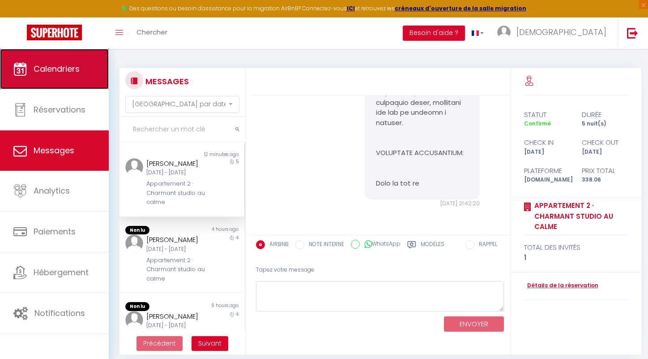
click at [79, 78] on link "Calendriers" at bounding box center [54, 69] width 109 height 40
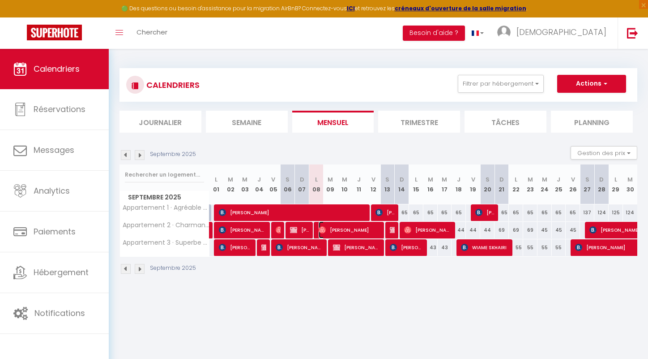
click at [351, 232] on span "[PERSON_NAME]" at bounding box center [350, 229] width 62 height 17
select select "OK"
select select "0"
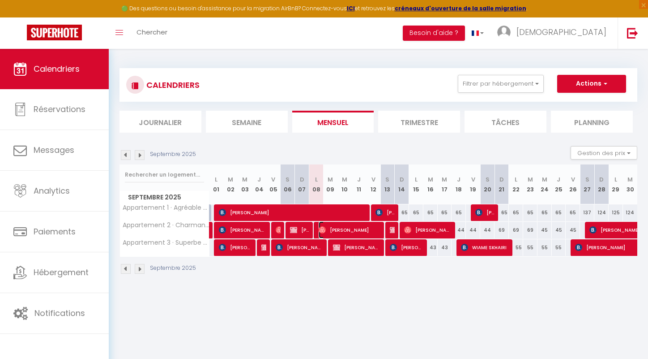
select select "1"
select select
select select "51421"
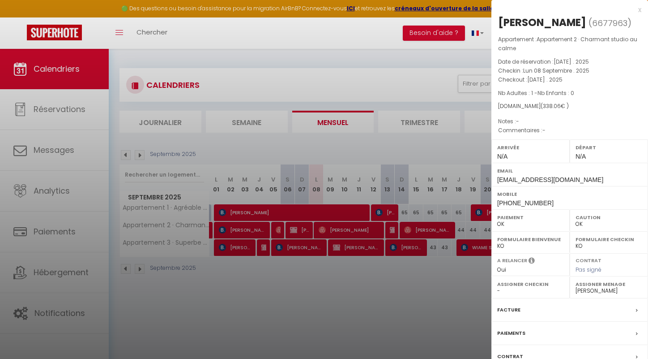
click at [351, 278] on div at bounding box center [324, 179] width 648 height 359
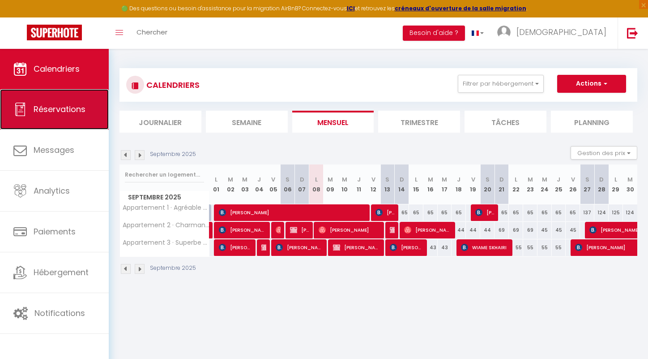
click at [49, 97] on link "Réservations" at bounding box center [54, 109] width 109 height 40
select select "not_cancelled"
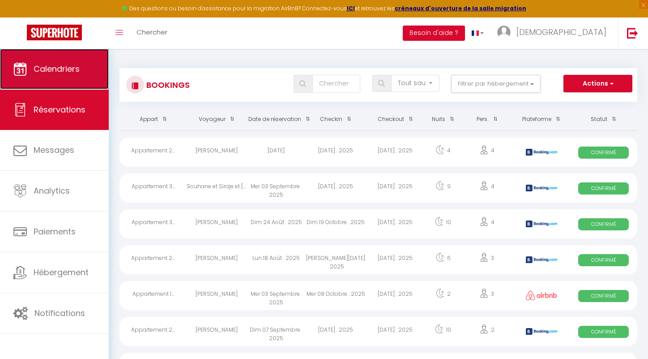
click at [73, 71] on span "Calendriers" at bounding box center [57, 68] width 46 height 11
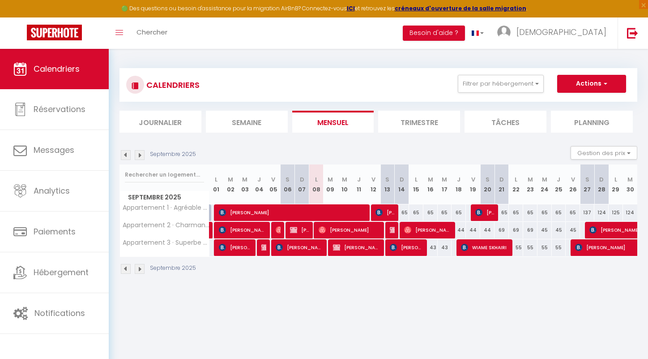
click at [381, 230] on div at bounding box center [377, 230] width 14 height 17
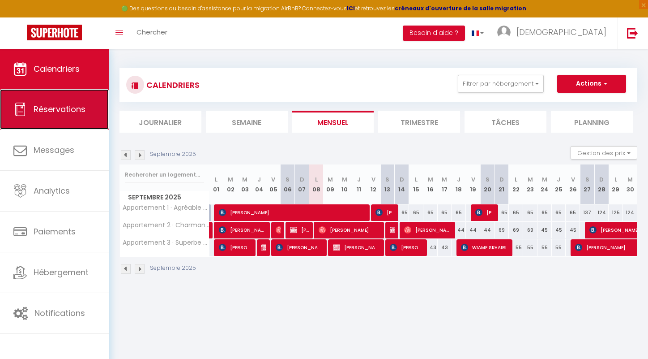
click at [64, 126] on link "Réservations" at bounding box center [54, 109] width 109 height 40
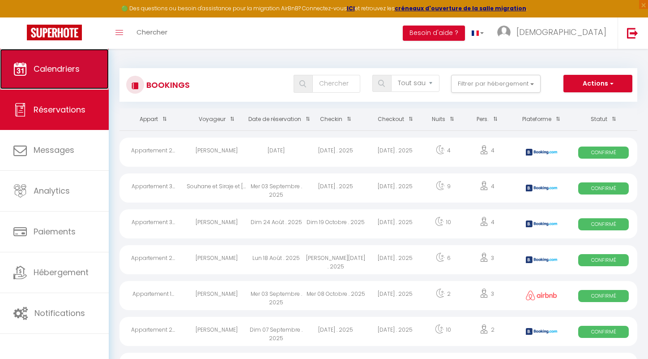
click at [74, 86] on link "Calendriers" at bounding box center [54, 69] width 109 height 40
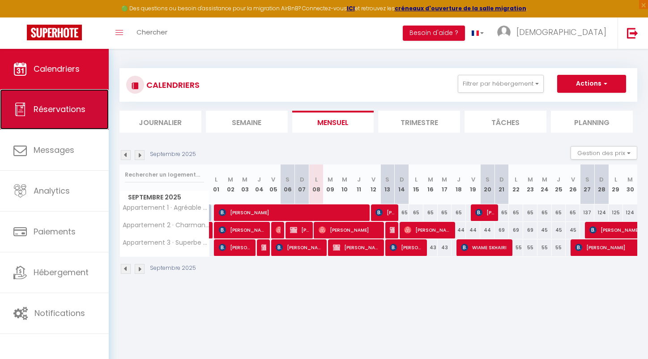
click at [83, 109] on span "Réservations" at bounding box center [60, 108] width 52 height 11
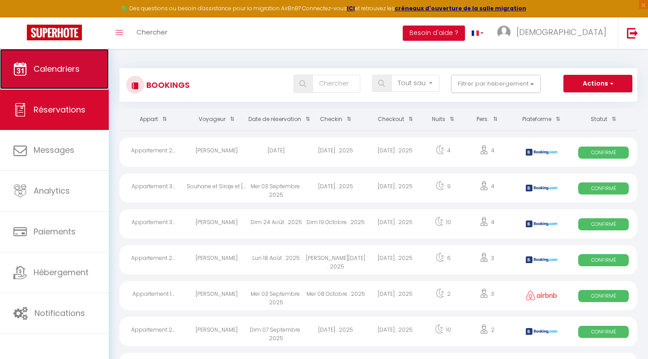
click at [82, 72] on link "Calendriers" at bounding box center [54, 69] width 109 height 40
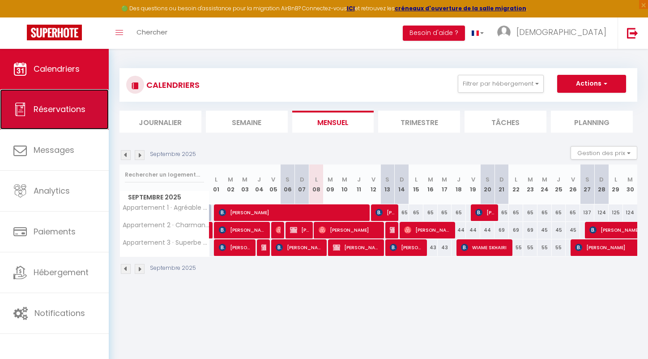
click at [82, 97] on link "Réservations" at bounding box center [54, 109] width 109 height 40
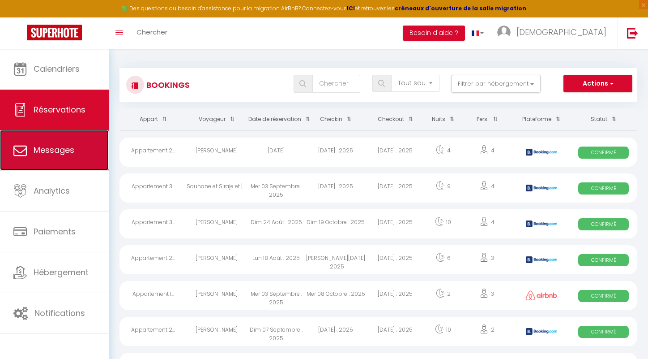
click at [72, 136] on link "Messages" at bounding box center [54, 150] width 109 height 40
select select "message"
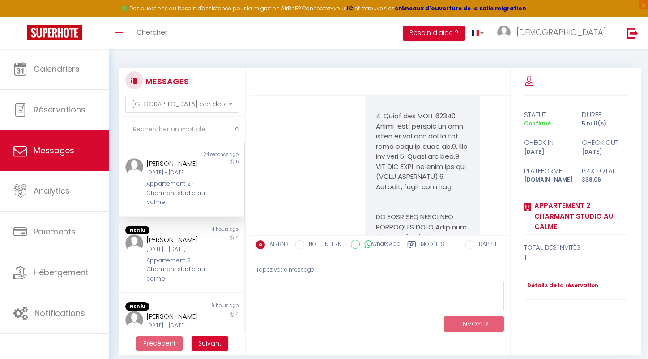
scroll to position [4429, 0]
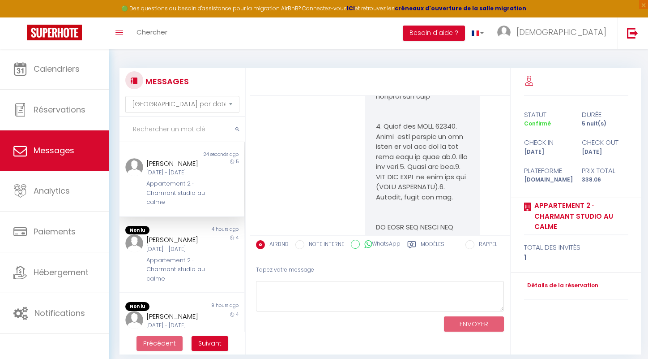
click at [204, 177] on div "[DATE] - [DATE]" at bounding box center [176, 172] width 61 height 9
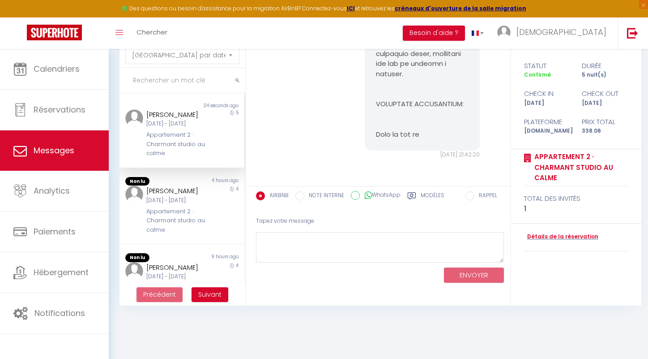
scroll to position [5272, 0]
click at [415, 194] on icon at bounding box center [411, 195] width 8 height 7
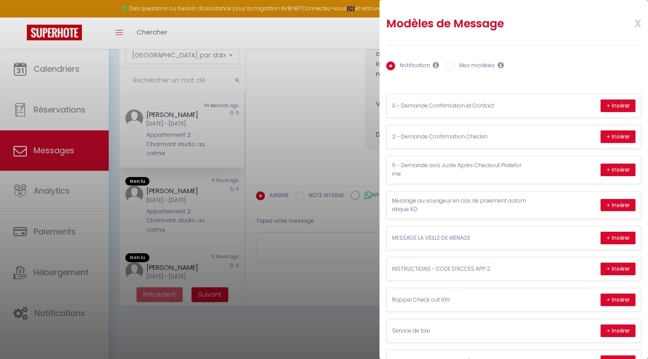
click at [302, 149] on div at bounding box center [324, 179] width 648 height 359
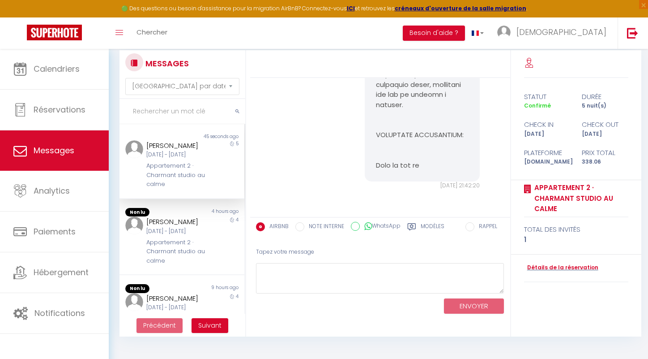
scroll to position [0, 0]
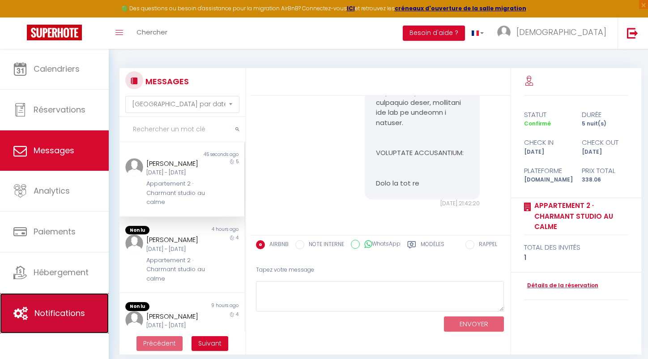
click at [45, 303] on link "Notifications" at bounding box center [54, 313] width 109 height 40
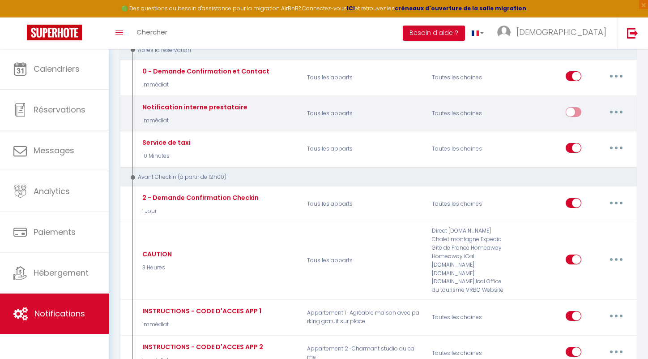
scroll to position [132, 0]
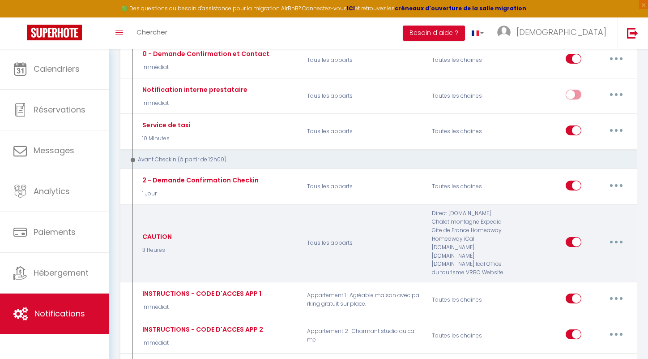
click at [445, 220] on div "Direct [DOMAIN_NAME] Chalet montagne Expedia Gite de France Homeaway Homeaway i…" at bounding box center [468, 243] width 84 height 68
click at [460, 227] on div "Direct [DOMAIN_NAME] Chalet montagne Expedia Gite de France Homeaway Homeaway i…" at bounding box center [468, 243] width 84 height 68
click at [618, 242] on button "button" at bounding box center [616, 242] width 25 height 14
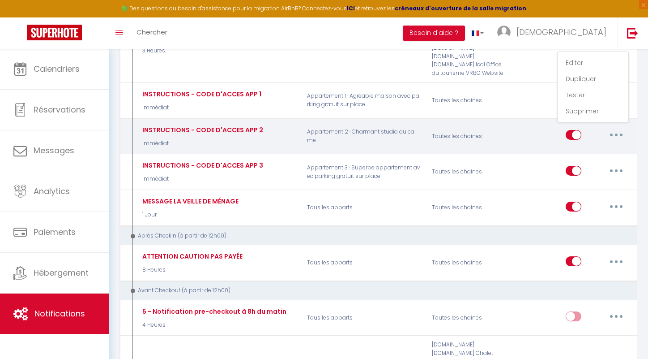
scroll to position [330, 0]
click at [482, 137] on div "Toutes les chaines" at bounding box center [468, 137] width 84 height 26
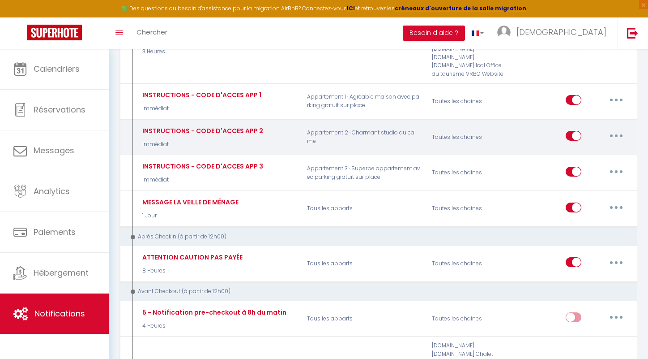
click at [613, 136] on button "button" at bounding box center [616, 135] width 25 height 14
click at [587, 151] on link "Editer" at bounding box center [593, 156] width 66 height 15
type input "INSTRUCTIONS - CODE D'ACCES APP 2"
select select "Immédiat"
select select "if_deposit_is_paid"
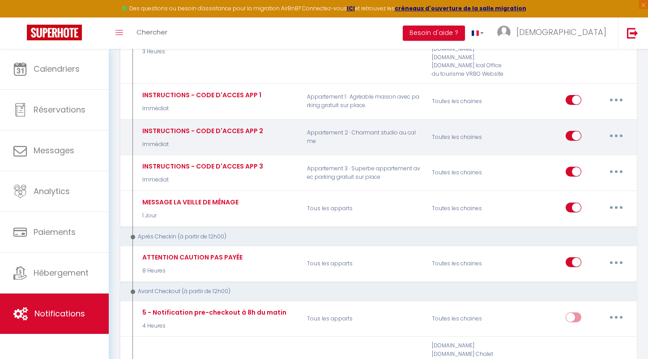
checkbox input "true"
checkbox input "false"
radio input "true"
type input "INSTRUCTIONS - CODE D'ACCES [RENTAL:NAME]"
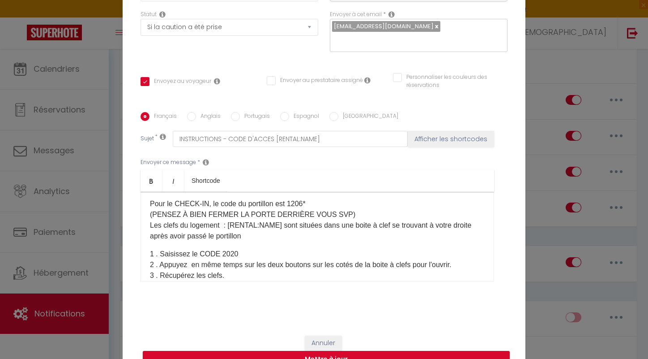
scroll to position [23, 0]
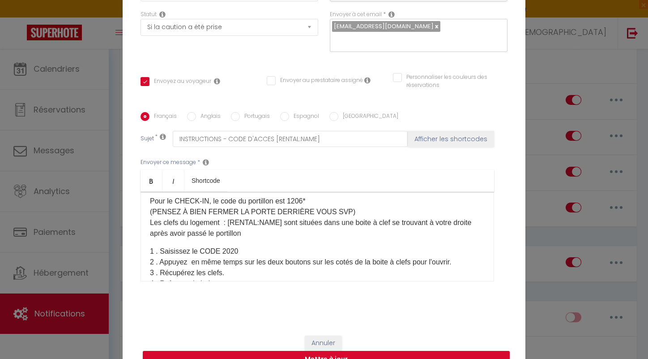
click at [323, 220] on p "Pour le CHECK-IN, le code du portillon est 1206* (PENSEZ À BIEN FERMER LA PORTE…" at bounding box center [317, 217] width 335 height 43
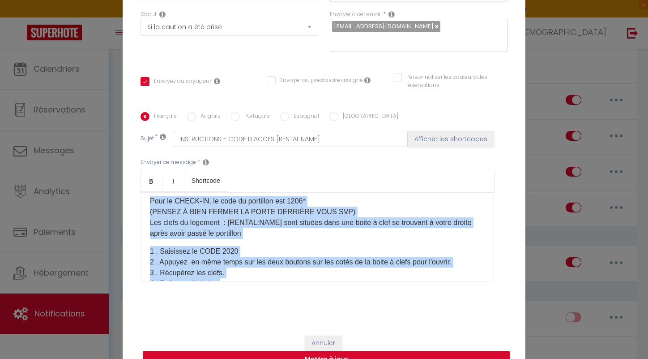
copy div "Loremip [DOLOR:SITAM_CONS]​ Adip el SEDDO-EI, te inci ut laboreetd mag 6348* (A…"
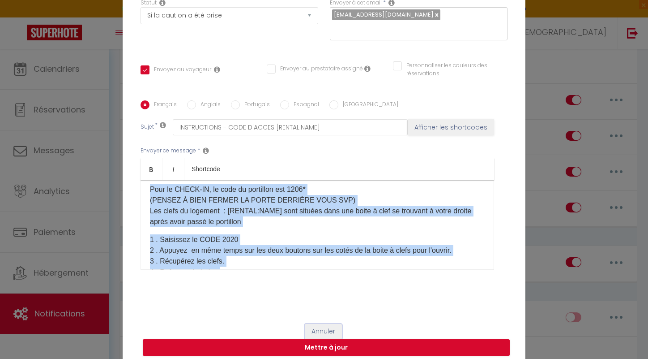
click at [332, 324] on button "Annuler" at bounding box center [323, 331] width 37 height 15
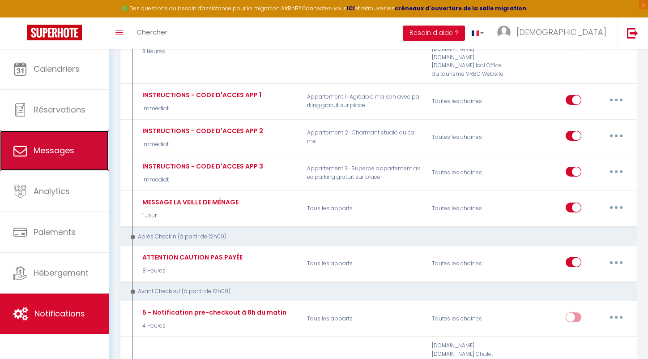
click at [73, 149] on span "Messages" at bounding box center [54, 150] width 41 height 11
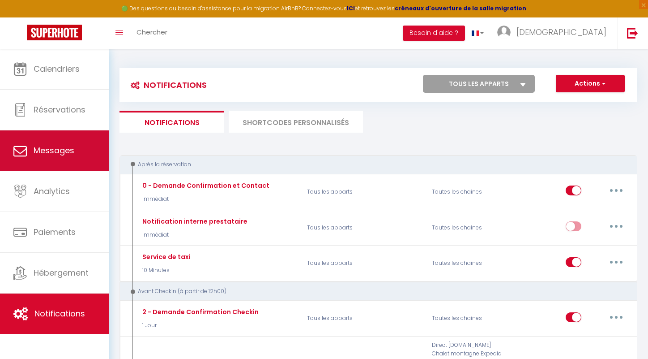
select select "message"
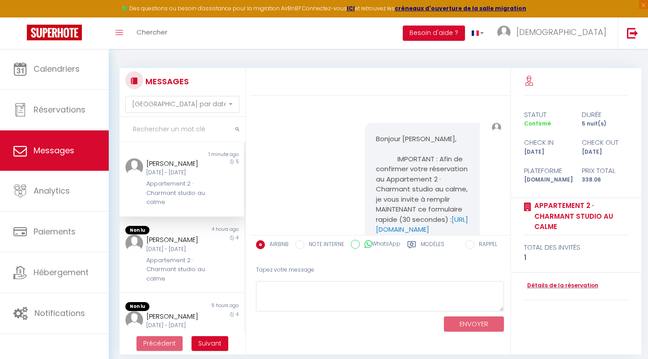
scroll to position [5279, 0]
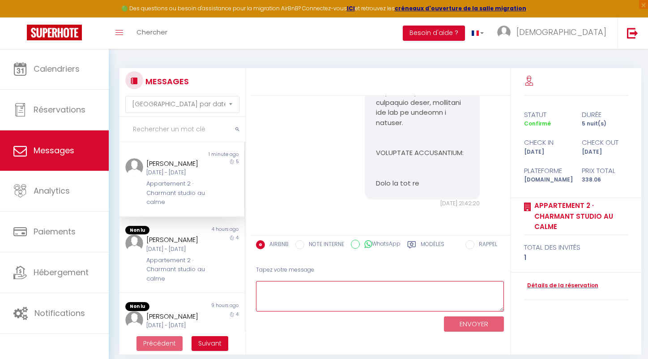
click at [327, 287] on textarea at bounding box center [380, 296] width 248 height 31
click at [198, 188] on div "Appartement 2 · Charmant studio au calme" at bounding box center [176, 192] width 61 height 27
click at [320, 299] on textarea at bounding box center [380, 296] width 248 height 31
paste textarea "Loremip [DOLOR:SITAM_CONS]​ Adip el SEDDO-EI, te inci ut laboreetd mag 3246* (A…"
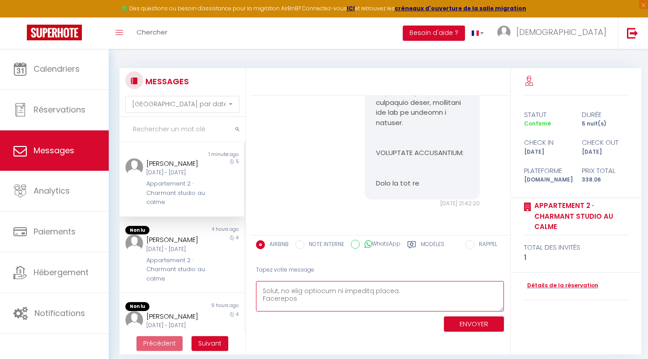
type textarea "Loremip [DOLOR:SITAM_CONS]​ Adip el SEDDO-EI, te inci ut laboreetd mag 3246* (A…"
click at [485, 329] on button "ENVOYER" at bounding box center [474, 324] width 60 height 16
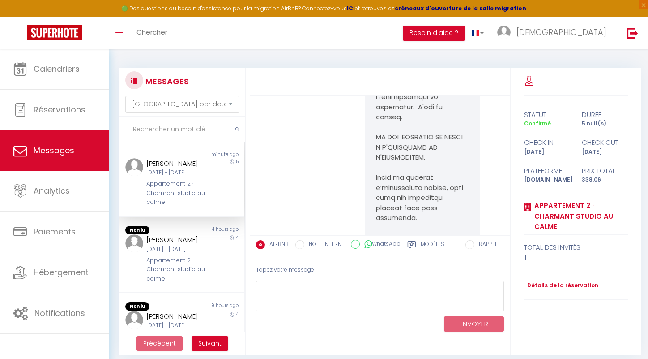
scroll to position [5725, 0]
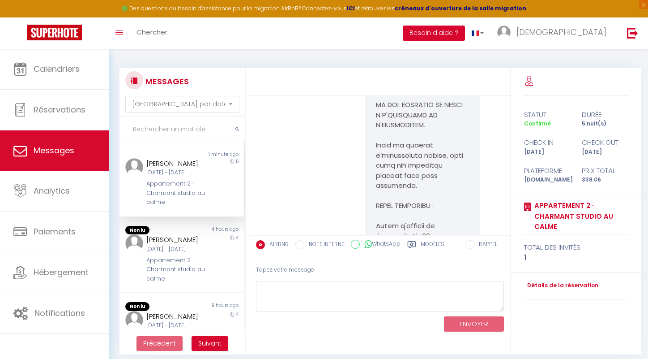
click at [465, 36] on button "Besoin d'aide ?" at bounding box center [434, 33] width 62 height 15
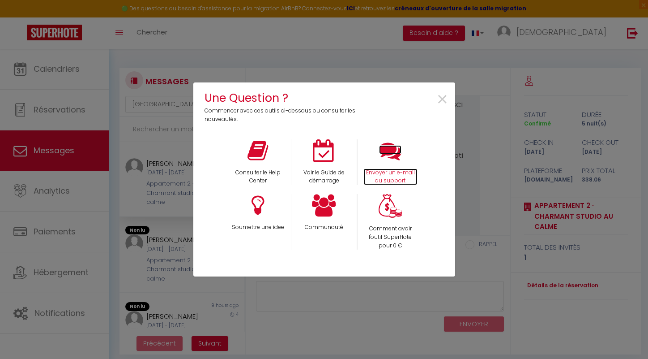
click at [393, 145] on icon at bounding box center [390, 150] width 22 height 22
click at [443, 107] on span "×" at bounding box center [442, 100] width 12 height 28
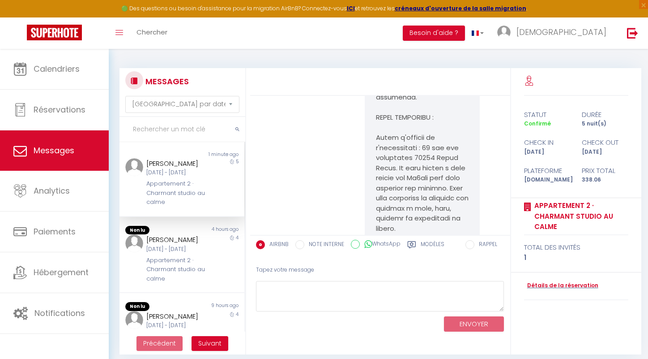
scroll to position [5871, 0]
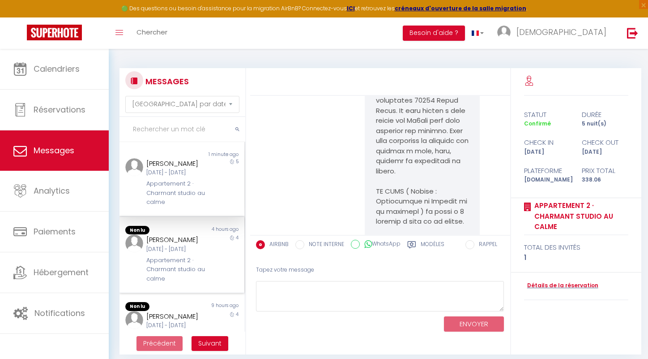
click at [198, 275] on div "Appartement 2 · Charmant studio au calme" at bounding box center [176, 269] width 61 height 27
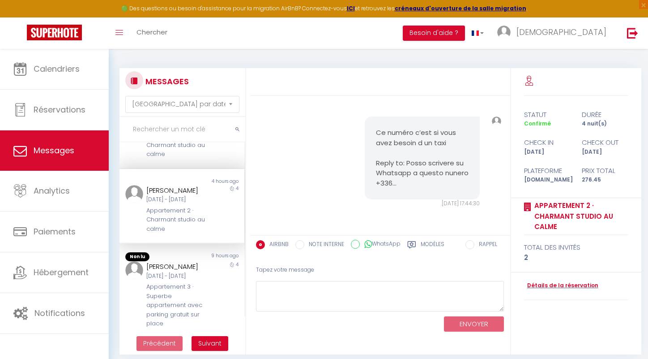
scroll to position [89, 0]
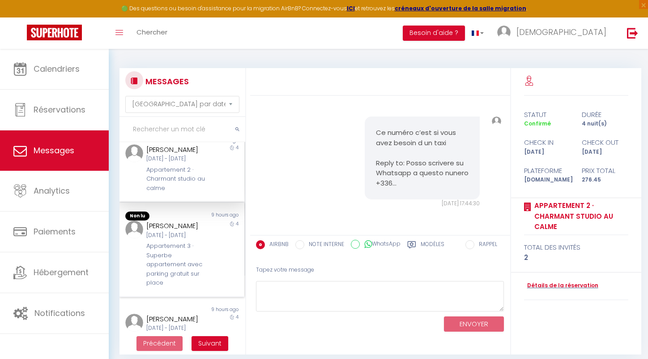
click at [182, 239] on div "[DATE] - [DATE]" at bounding box center [176, 235] width 61 height 9
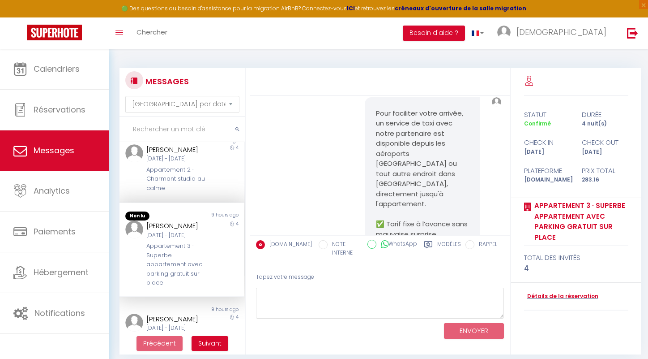
scroll to position [5486, 0]
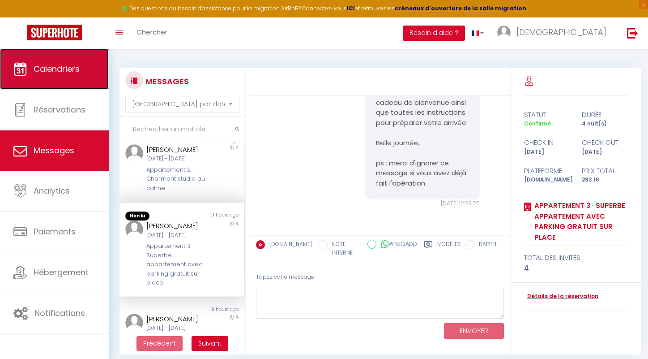
click at [59, 70] on span "Calendriers" at bounding box center [57, 68] width 46 height 11
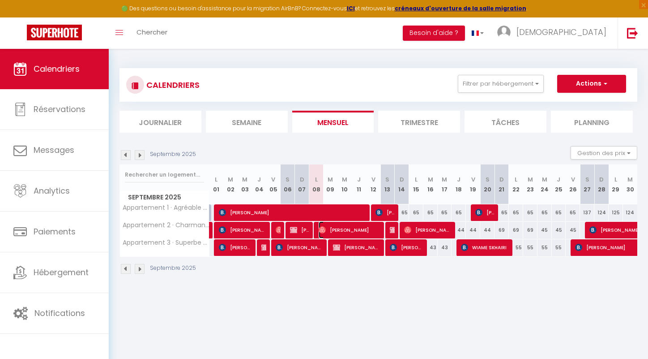
click at [361, 223] on span "[PERSON_NAME]" at bounding box center [350, 229] width 62 height 17
select select "OK"
select select "0"
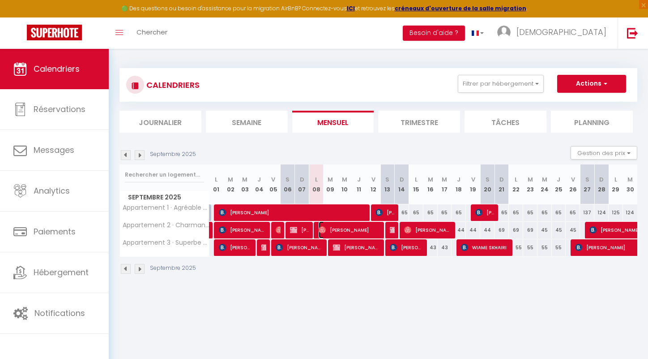
select select "1"
select select
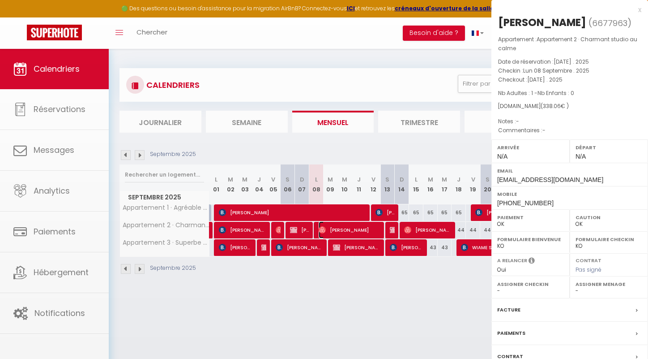
select select "51421"
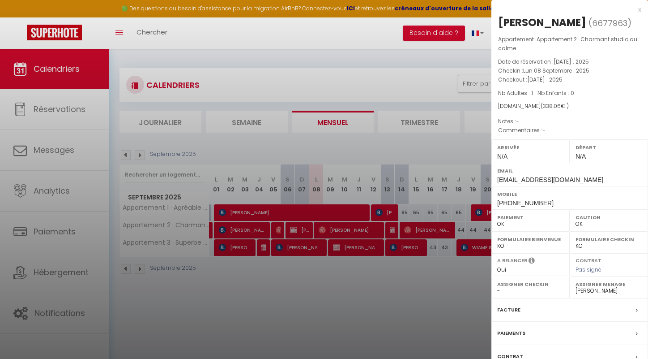
click at [385, 123] on div at bounding box center [324, 179] width 648 height 359
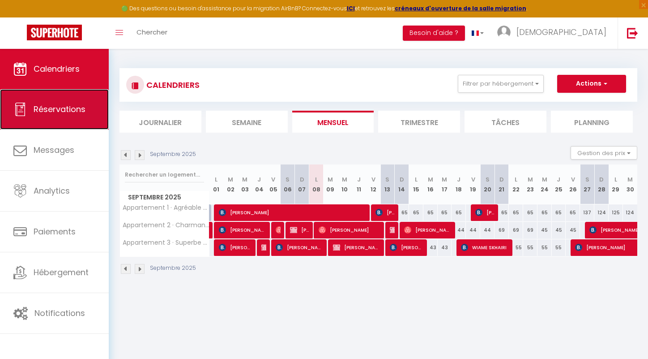
click at [66, 103] on link "Réservations" at bounding box center [54, 109] width 109 height 40
select select "not_cancelled"
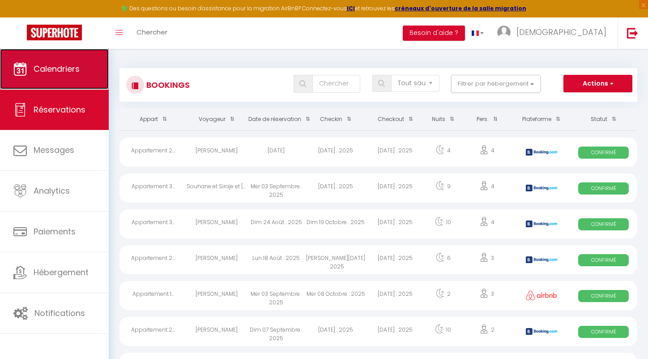
click at [81, 75] on link "Calendriers" at bounding box center [54, 69] width 109 height 40
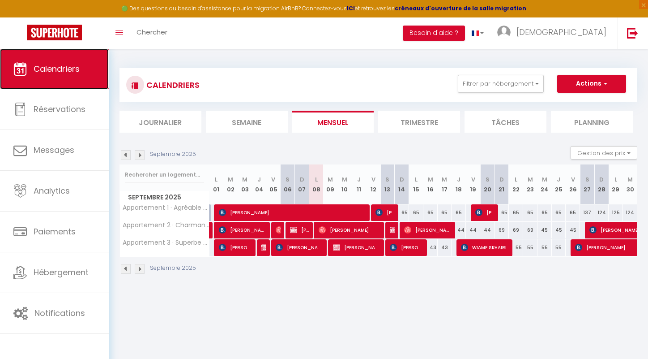
click at [79, 71] on span "Calendriers" at bounding box center [57, 68] width 46 height 11
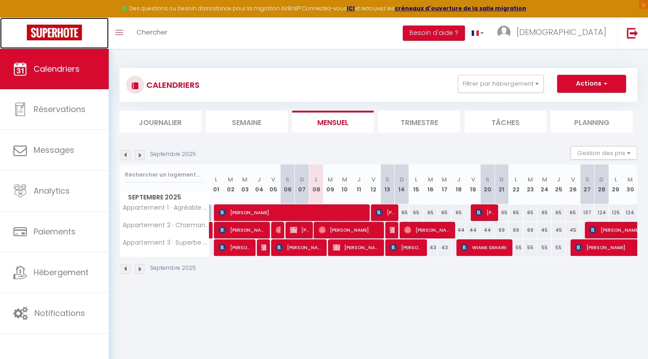
click at [70, 37] on img at bounding box center [54, 33] width 55 height 16
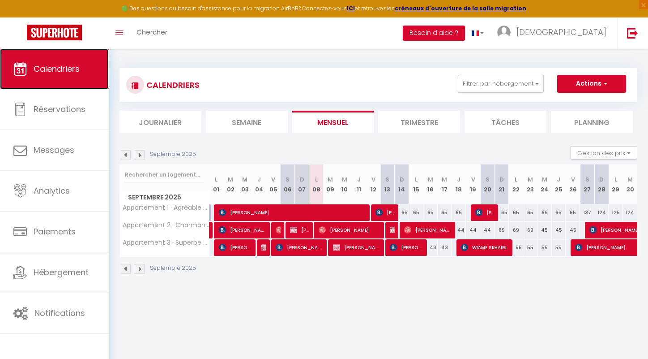
click at [69, 65] on span "Calendriers" at bounding box center [57, 68] width 46 height 11
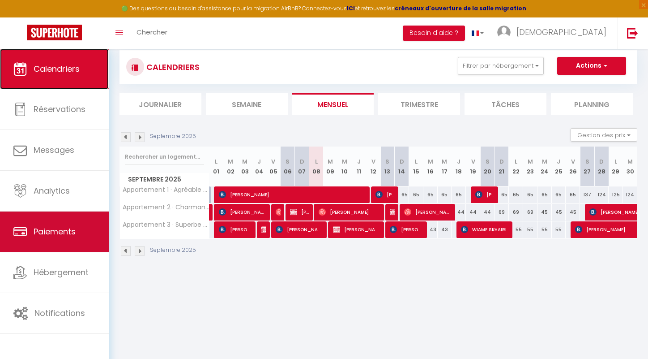
scroll to position [19, 0]
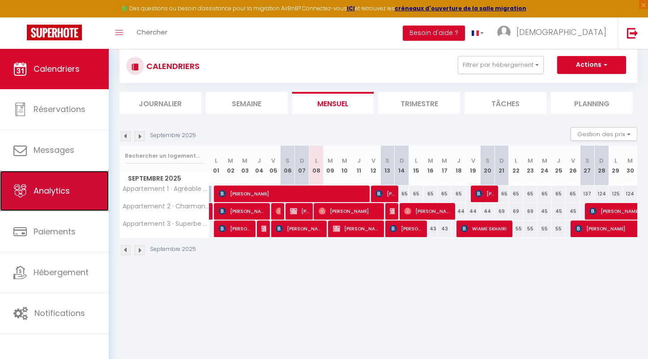
click at [73, 192] on link "Analytics" at bounding box center [54, 191] width 109 height 40
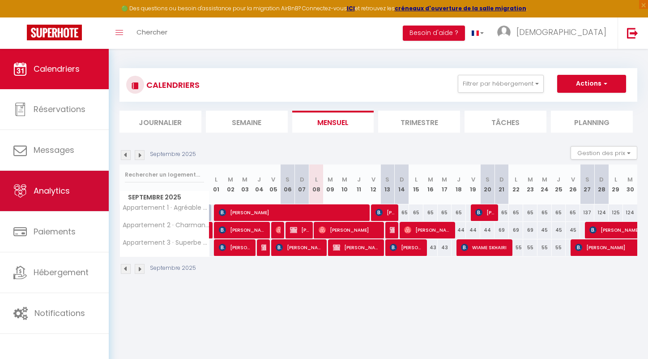
select select "2025"
select select "9"
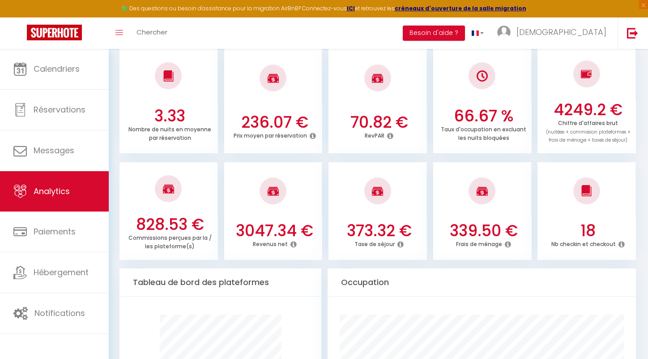
scroll to position [249, 0]
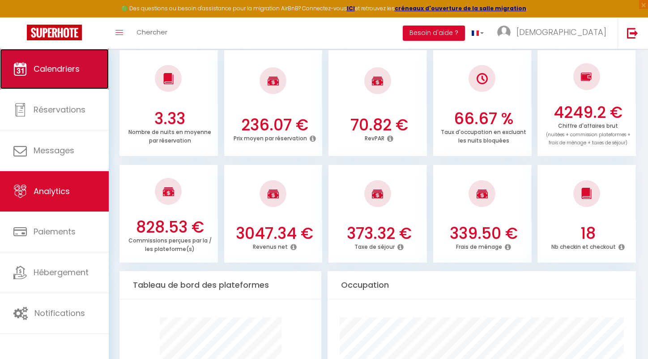
click at [44, 52] on link "Calendriers" at bounding box center [54, 69] width 109 height 40
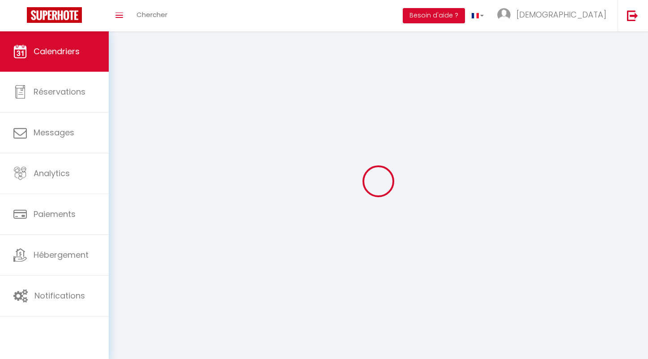
select select
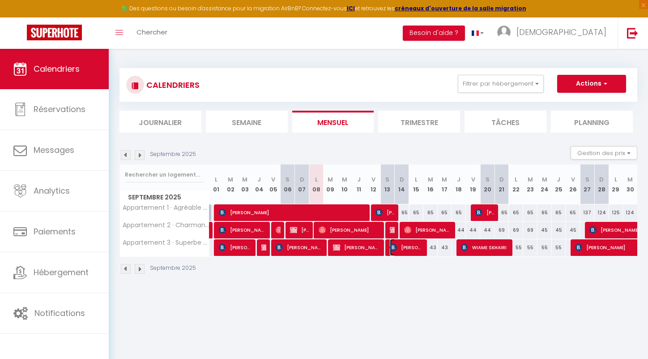
click at [416, 249] on span "[PERSON_NAME]" at bounding box center [407, 247] width 34 height 17
select select "OK"
select select "KO"
select select "0"
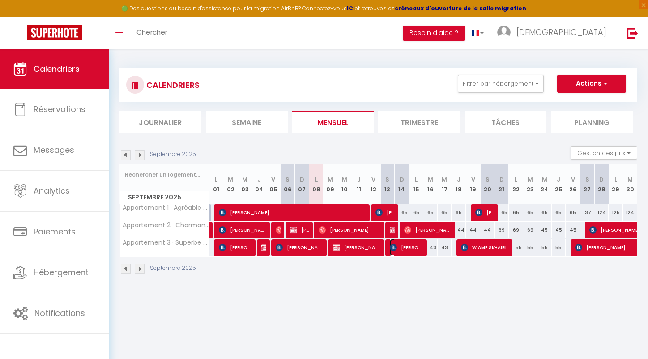
select select "1"
select select
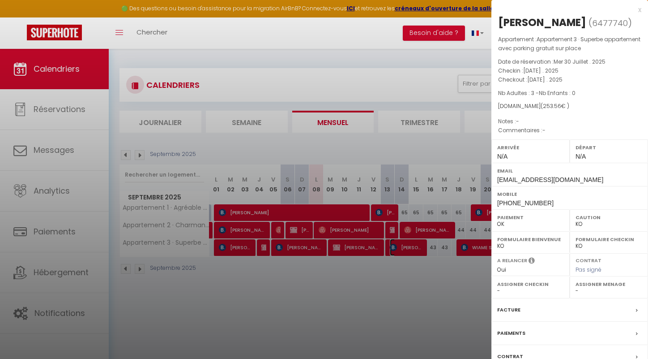
scroll to position [49, 0]
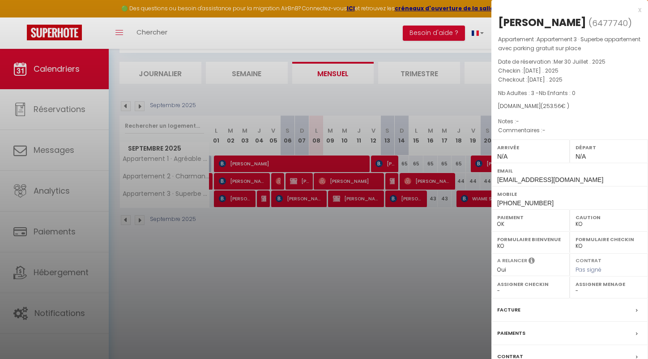
click at [441, 105] on div at bounding box center [324, 179] width 648 height 359
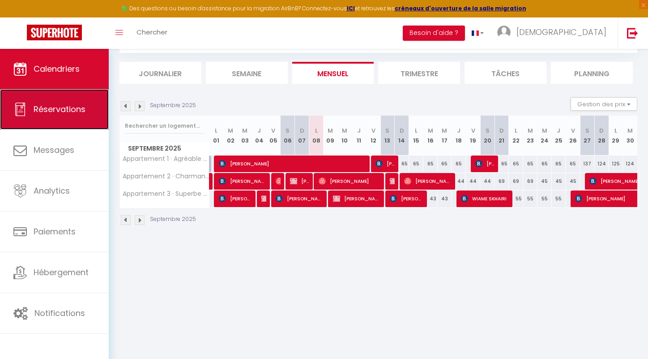
click at [66, 115] on link "Réservations" at bounding box center [54, 109] width 109 height 40
select select "not_cancelled"
